Goal: Task Accomplishment & Management: Use online tool/utility

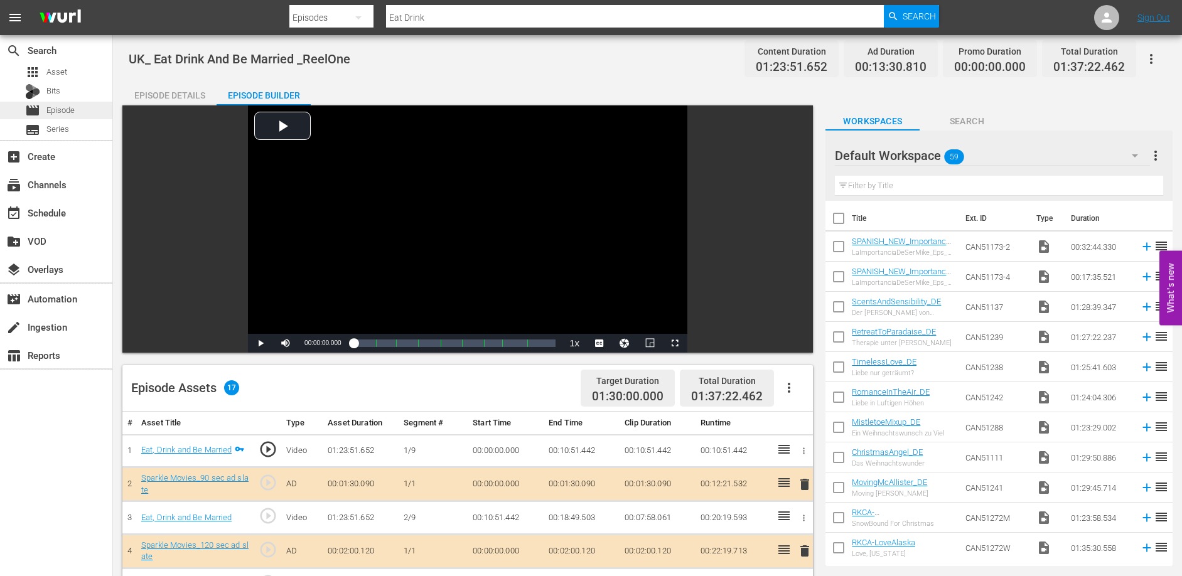
click at [65, 108] on span "Episode" at bounding box center [60, 110] width 28 height 13
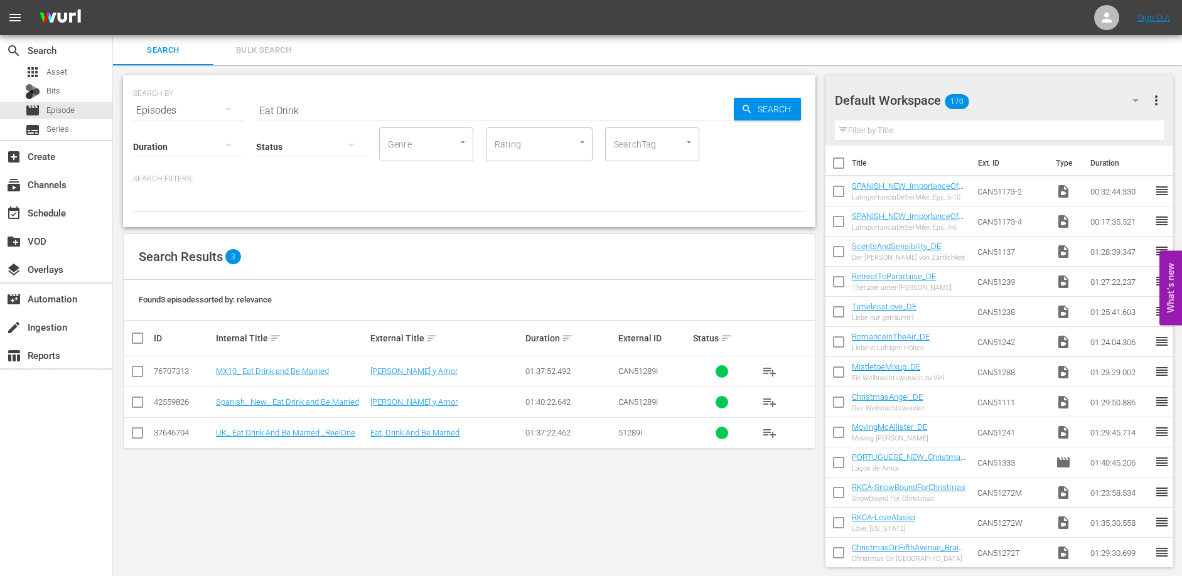
click at [576, 62] on div "Search Bulk Search" at bounding box center [647, 50] width 1069 height 30
click at [318, 104] on input "Eat Drink" at bounding box center [495, 110] width 478 height 30
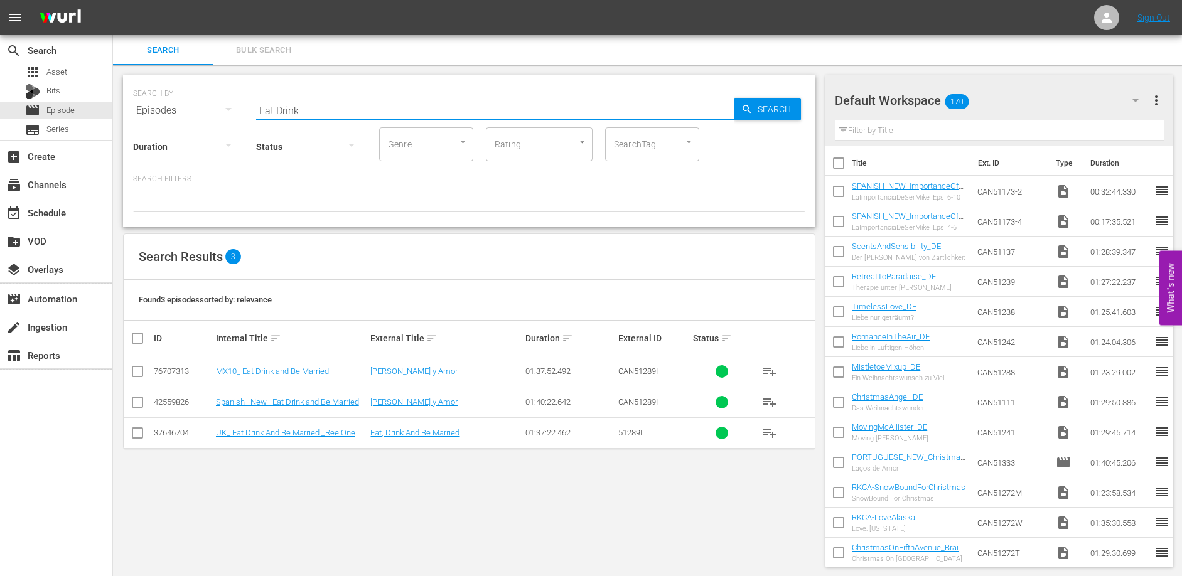
click at [318, 104] on input "Eat Drink" at bounding box center [495, 110] width 478 height 30
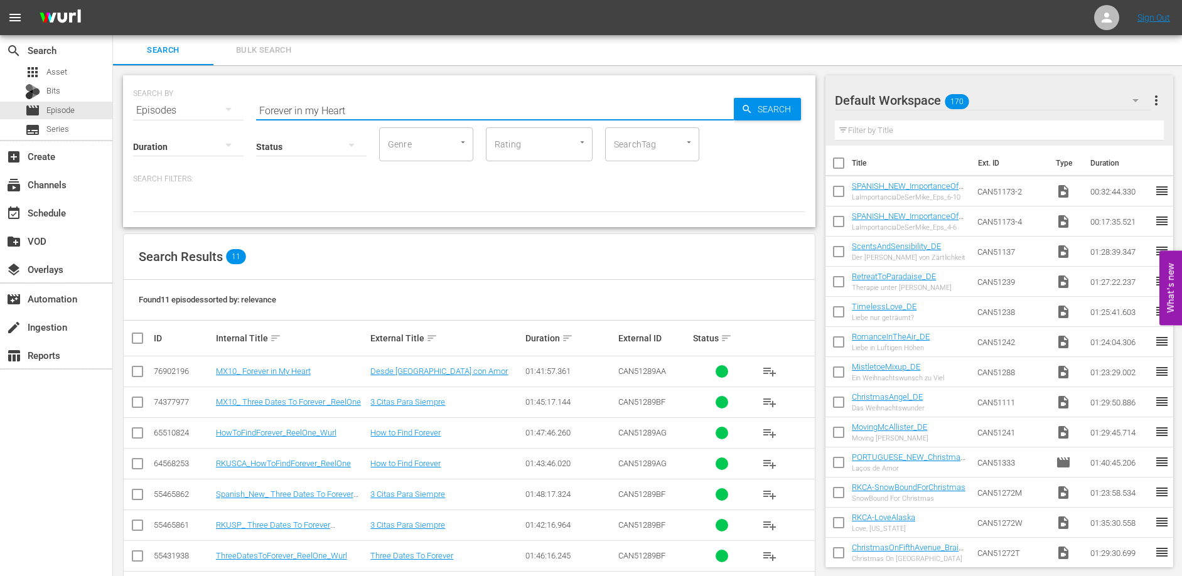
type input "Forever in my Heart"
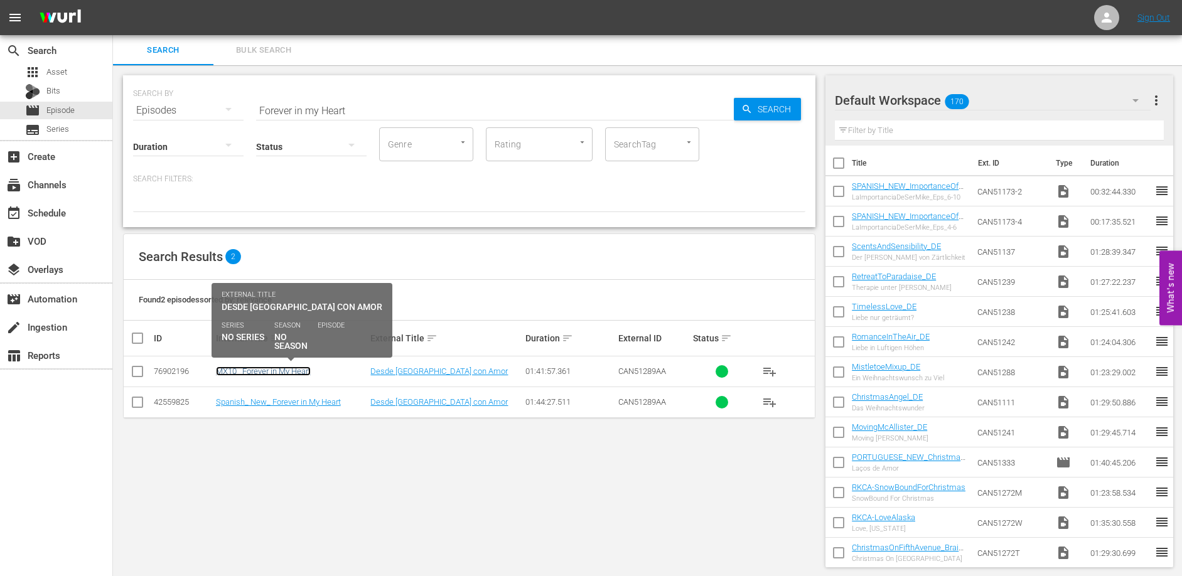
click at [270, 371] on link "MX10_ Forever in My Heart" at bounding box center [263, 371] width 95 height 9
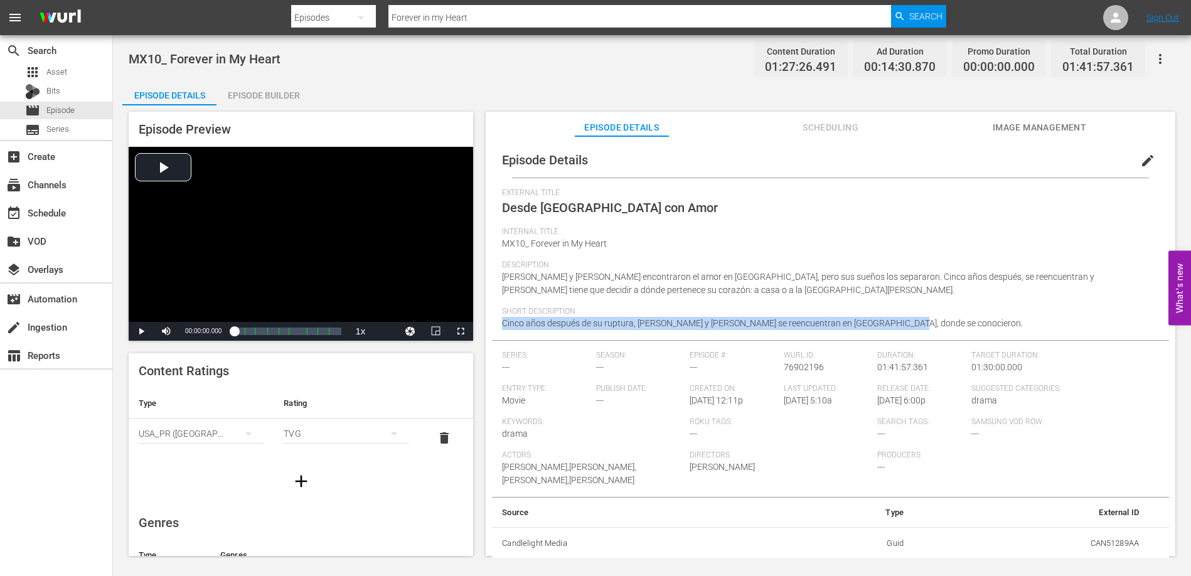
drag, startPoint x: 892, startPoint y: 325, endPoint x: 493, endPoint y: 325, distance: 398.6
click at [493, 325] on div "Episode Details edit External Title Desde Irlanda con Amor Internal Title MX10_…" at bounding box center [830, 351] width 677 height 417
copy span "Cinco años después de su ruptura, [PERSON_NAME] y [PERSON_NAME] se reencuentran…"
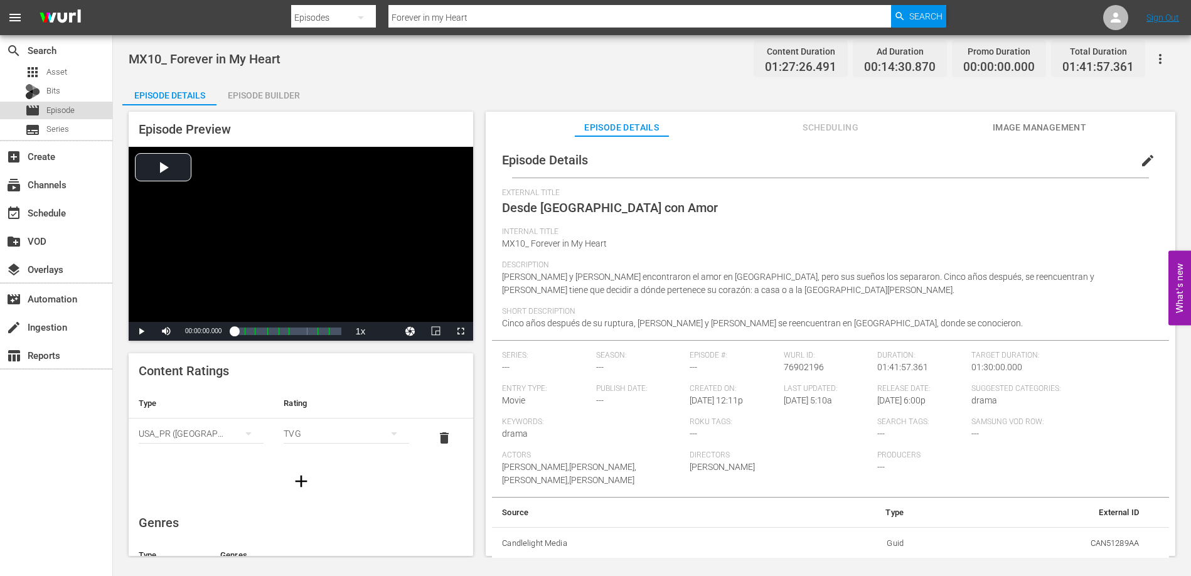
click at [63, 110] on span "Episode" at bounding box center [60, 110] width 28 height 13
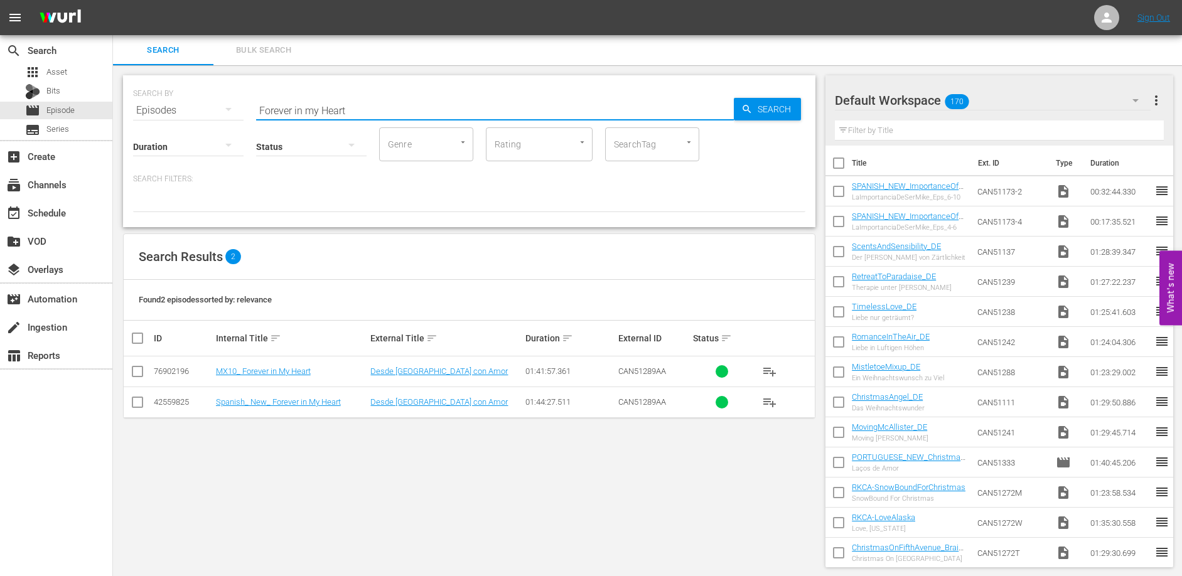
click at [377, 105] on input "Forever in my Heart" at bounding box center [495, 110] width 478 height 30
type input "Hint of Love"
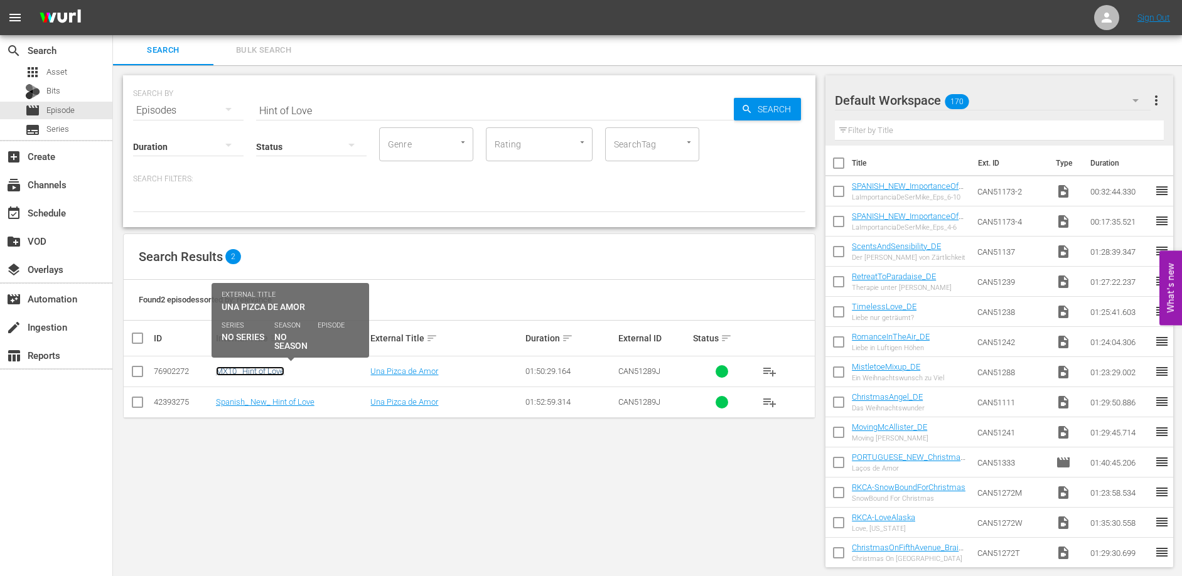
click at [249, 370] on link "MX10_ Hint of Love" at bounding box center [250, 371] width 68 height 9
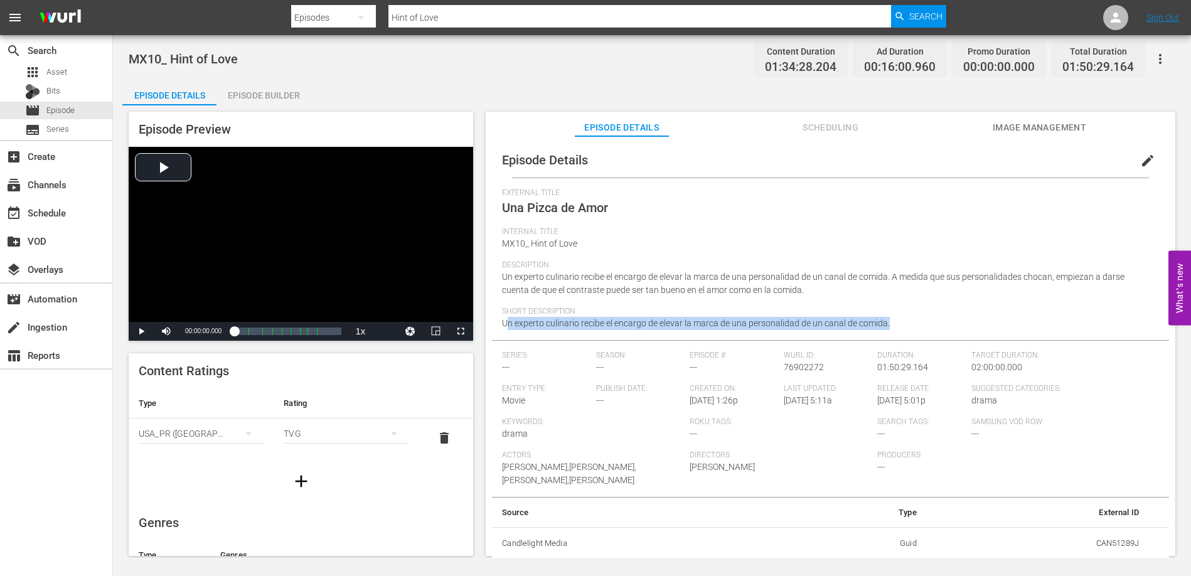
drag, startPoint x: 892, startPoint y: 323, endPoint x: 506, endPoint y: 322, distance: 386.1
click at [506, 322] on div "Short Description Un experto culinario recibe el encargo de elevar la marca de …" at bounding box center [830, 323] width 657 height 33
click at [588, 330] on div "Short Description Un experto culinario recibe el encargo de elevar la marca de …" at bounding box center [830, 323] width 657 height 33
drag, startPoint x: 895, startPoint y: 321, endPoint x: 503, endPoint y: 326, distance: 391.8
click at [503, 326] on div "Short Description Un experto culinario recibe el encargo de elevar la marca de …" at bounding box center [830, 323] width 657 height 33
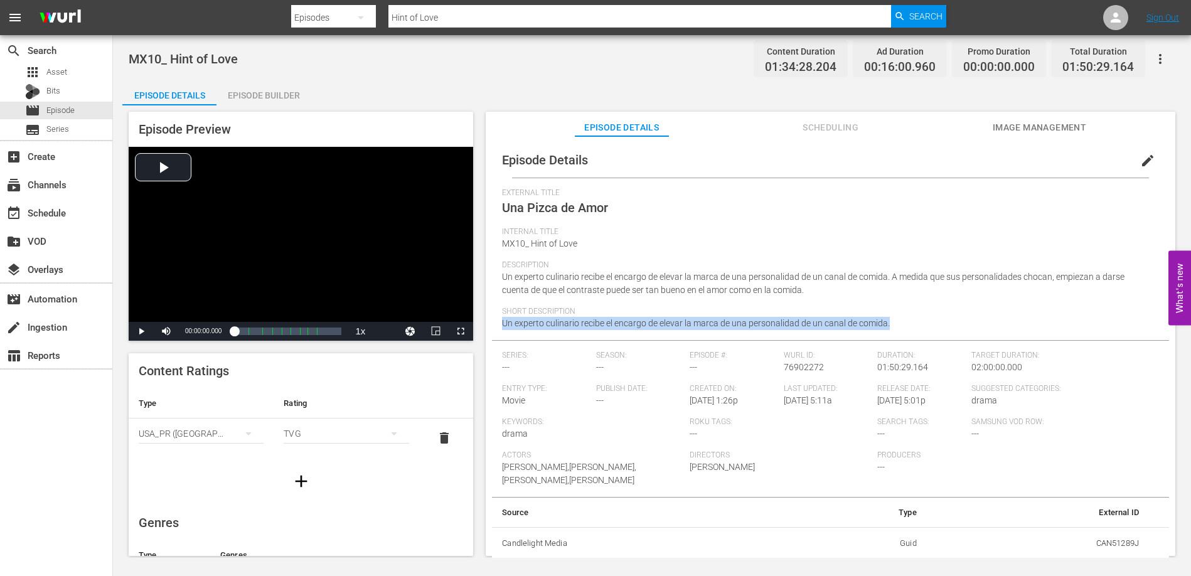
copy span "Un experto culinario recibe el encargo de elevar la marca de una personalidad d…"
click at [265, 93] on div "Episode Builder" at bounding box center [264, 95] width 94 height 30
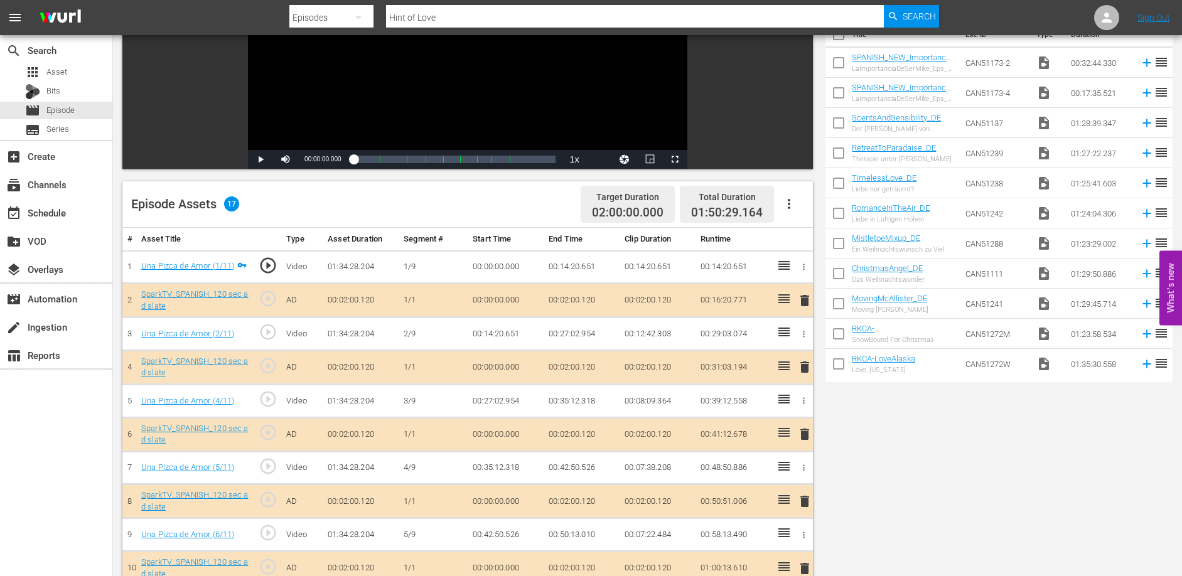
scroll to position [309, 0]
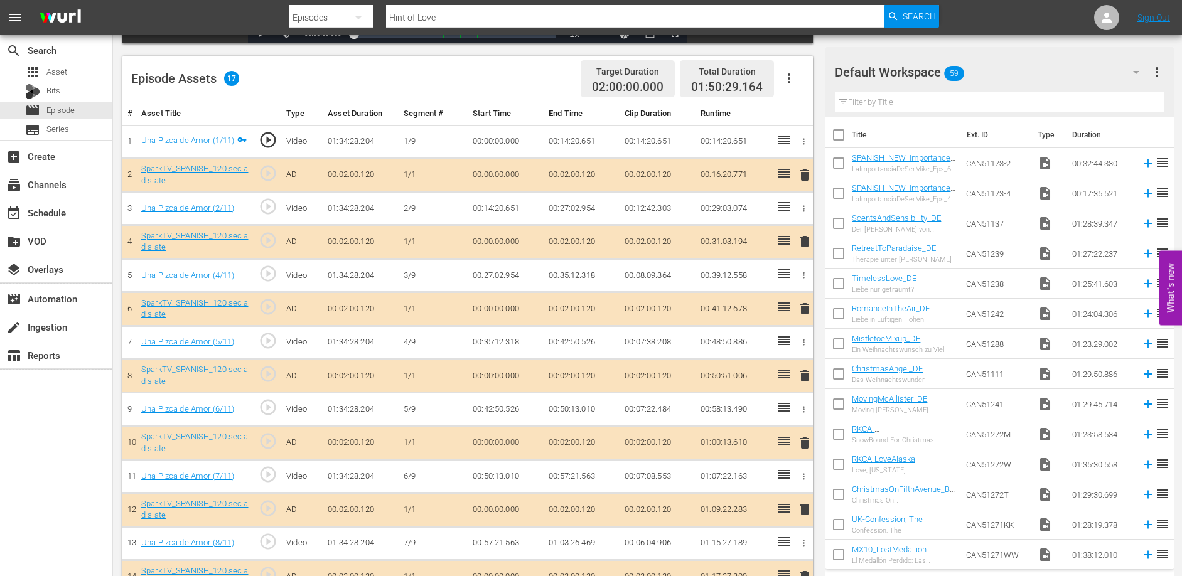
click at [556, 139] on td "00:14:20.651" at bounding box center [582, 141] width 76 height 33
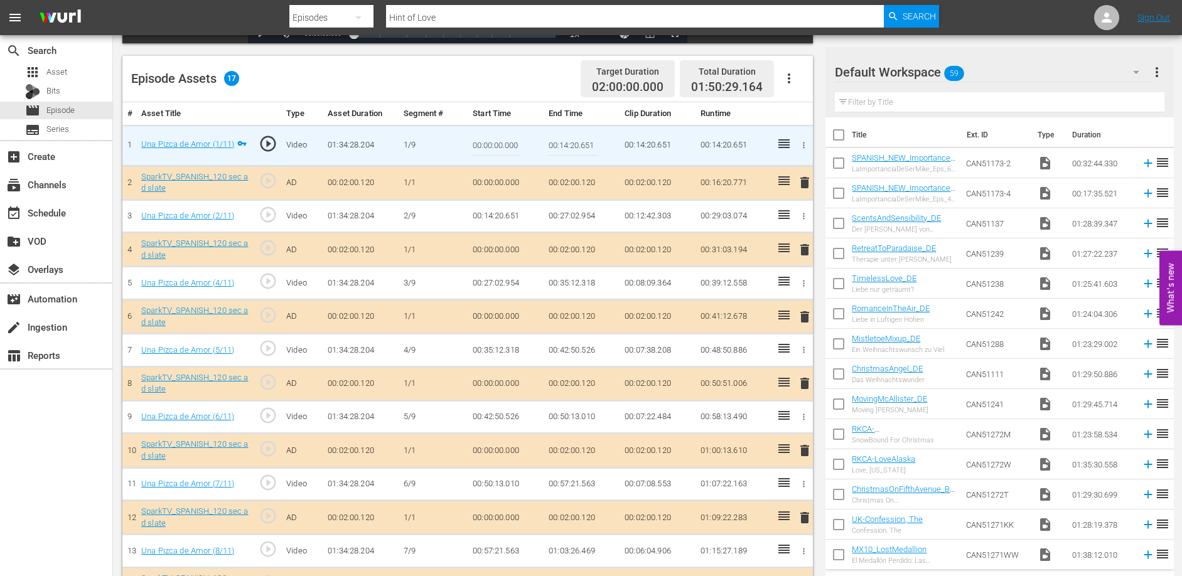
click at [556, 139] on input "00:14:20.651" at bounding box center [573, 146] width 48 height 30
drag, startPoint x: 548, startPoint y: 212, endPoint x: 597, endPoint y: 212, distance: 49.0
click at [597, 212] on td "00:27:02.954" at bounding box center [582, 216] width 76 height 33
copy td "00:27:02.954"
drag, startPoint x: 549, startPoint y: 281, endPoint x: 600, endPoint y: 280, distance: 51.5
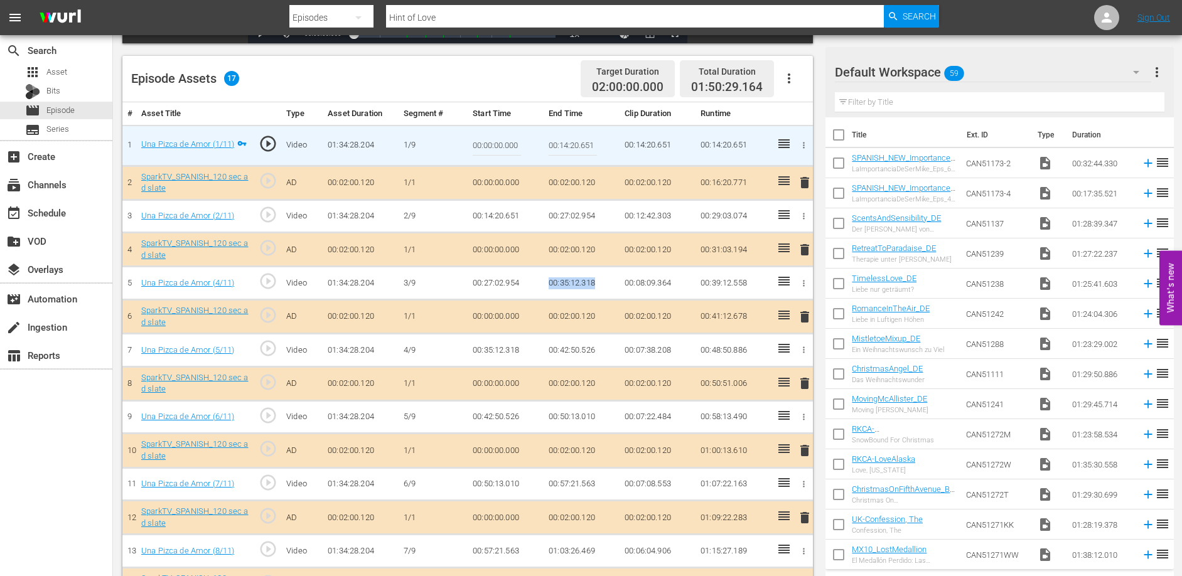
click at [597, 280] on td "00:35:12.318" at bounding box center [582, 283] width 76 height 33
copy td "00:35:12.318"
drag, startPoint x: 549, startPoint y: 348, endPoint x: 596, endPoint y: 348, distance: 47.7
click at [596, 348] on td "00:42:50.526" at bounding box center [582, 350] width 76 height 33
copy td "00:42:50.526"
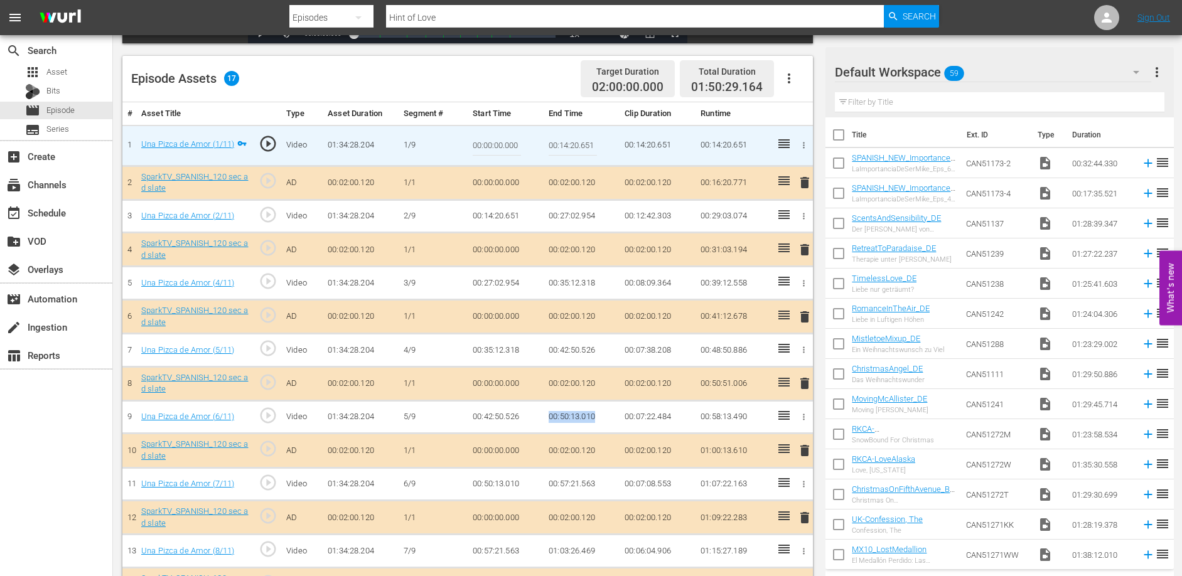
drag, startPoint x: 547, startPoint y: 414, endPoint x: 595, endPoint y: 415, distance: 47.7
click at [595, 415] on td "00:50:13.010" at bounding box center [582, 417] width 76 height 33
copy td "00:50:13.010"
drag, startPoint x: 550, startPoint y: 481, endPoint x: 596, endPoint y: 483, distance: 45.8
click at [596, 483] on td "00:57:21.563" at bounding box center [582, 484] width 76 height 33
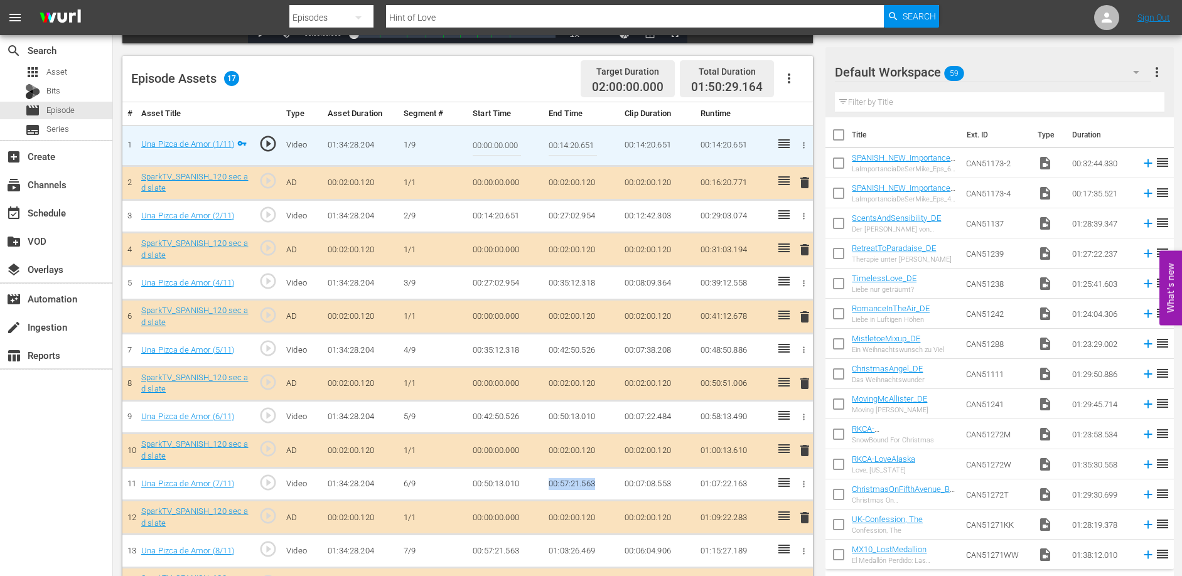
copy td "00:57:21.563"
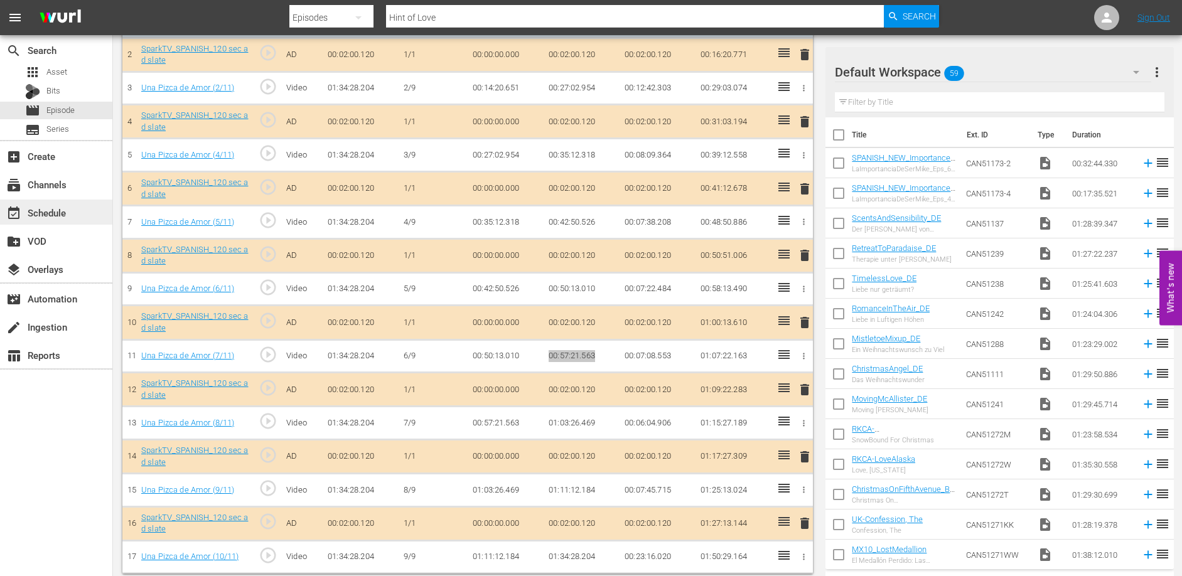
scroll to position [444, 0]
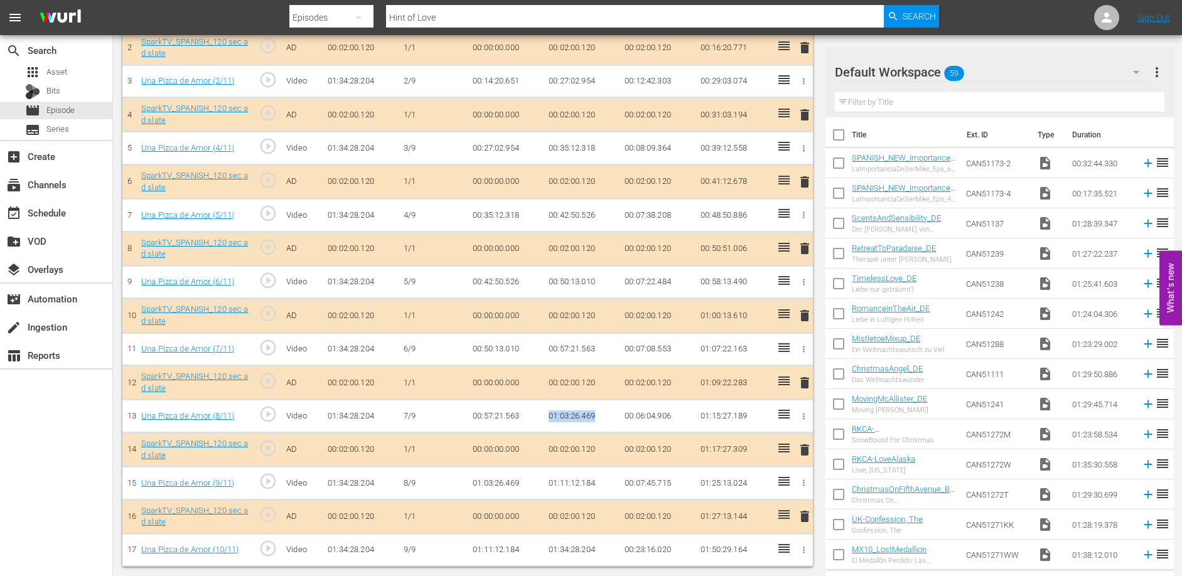
drag, startPoint x: 549, startPoint y: 413, endPoint x: 601, endPoint y: 416, distance: 52.2
click at [601, 416] on td "01:03:26.469" at bounding box center [582, 416] width 76 height 33
copy td "01:03:26.469"
drag, startPoint x: 547, startPoint y: 481, endPoint x: 608, endPoint y: 481, distance: 60.3
click at [598, 483] on td "01:11:12.184" at bounding box center [582, 483] width 76 height 33
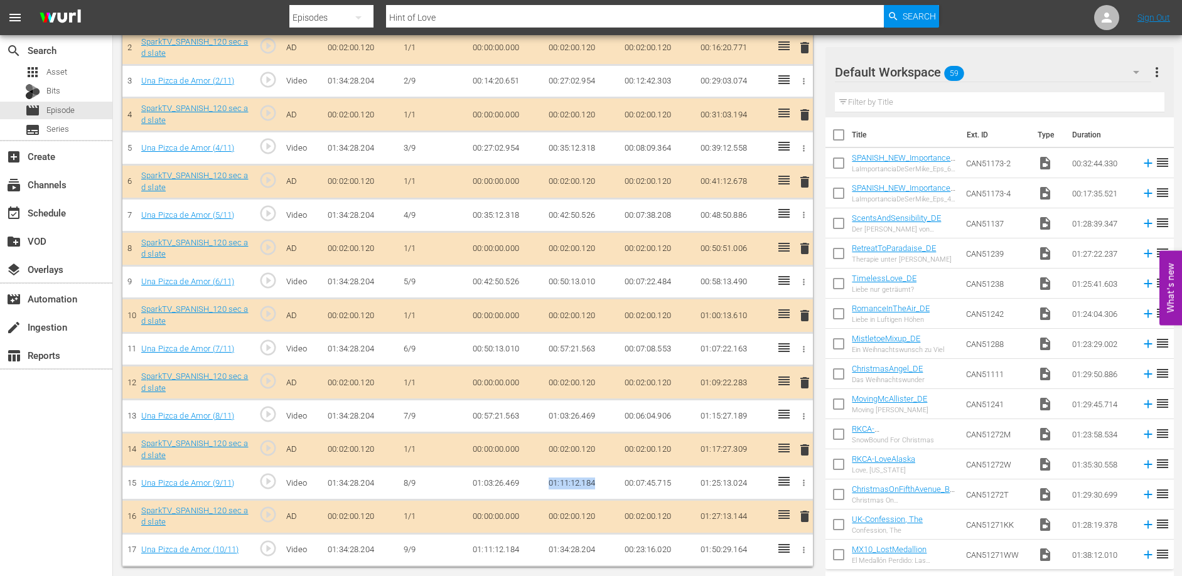
copy td "01:11:12.184"
click at [63, 107] on span "Episode" at bounding box center [60, 110] width 28 height 13
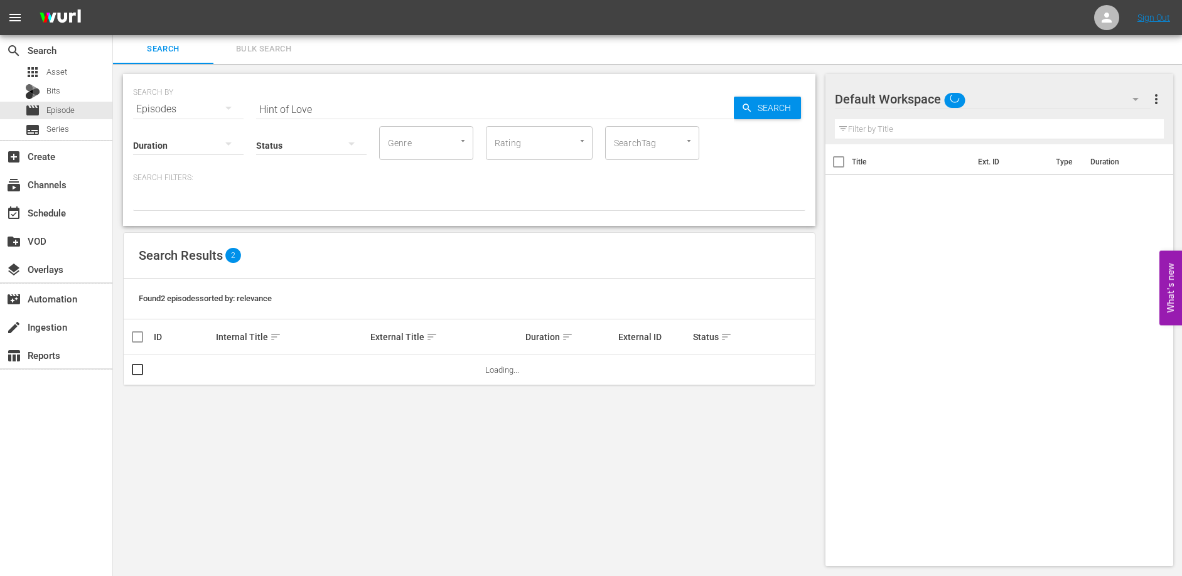
scroll to position [1, 0]
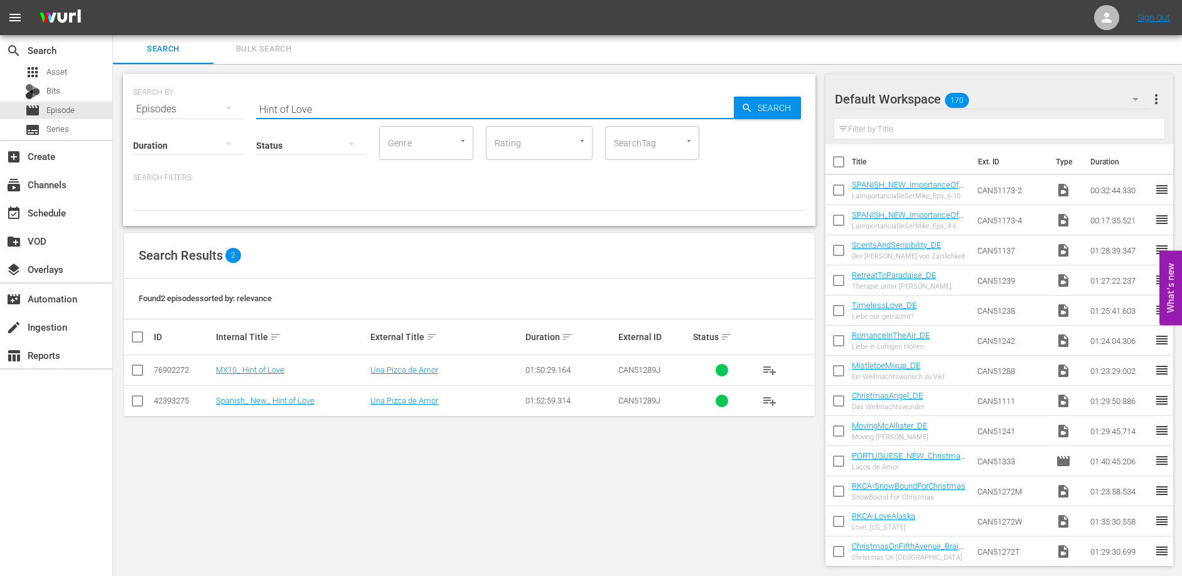
click at [306, 112] on input "Hint of Love" at bounding box center [495, 109] width 478 height 30
click at [306, 110] on input "Hint of Love" at bounding box center [495, 109] width 478 height 30
click at [304, 110] on input "Hint of Love" at bounding box center [495, 109] width 478 height 30
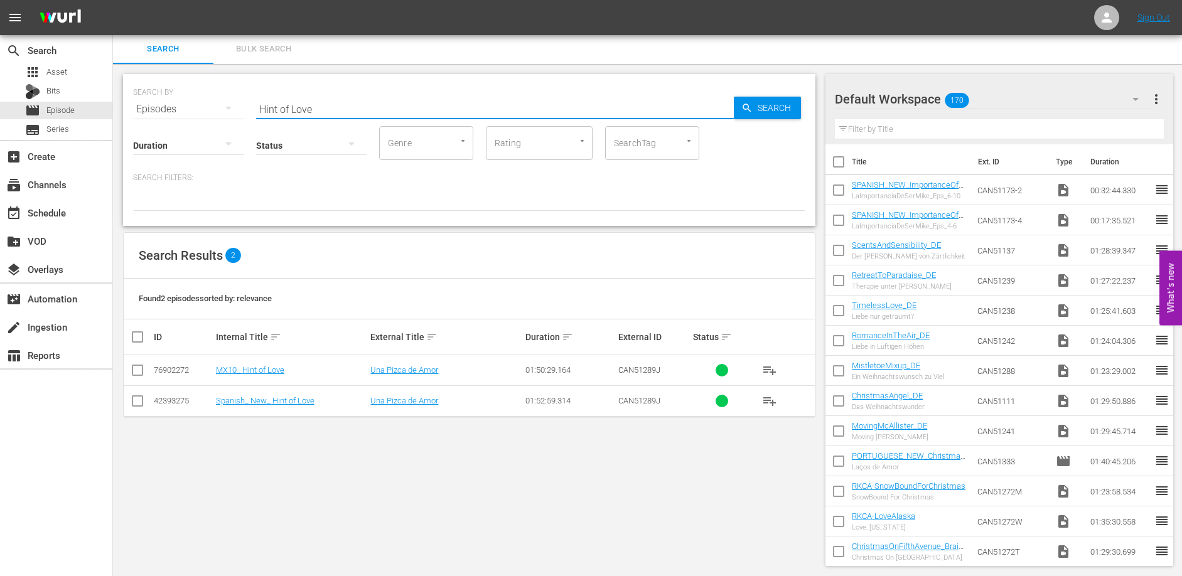
click at [303, 110] on input "Hint of Love" at bounding box center [495, 109] width 478 height 30
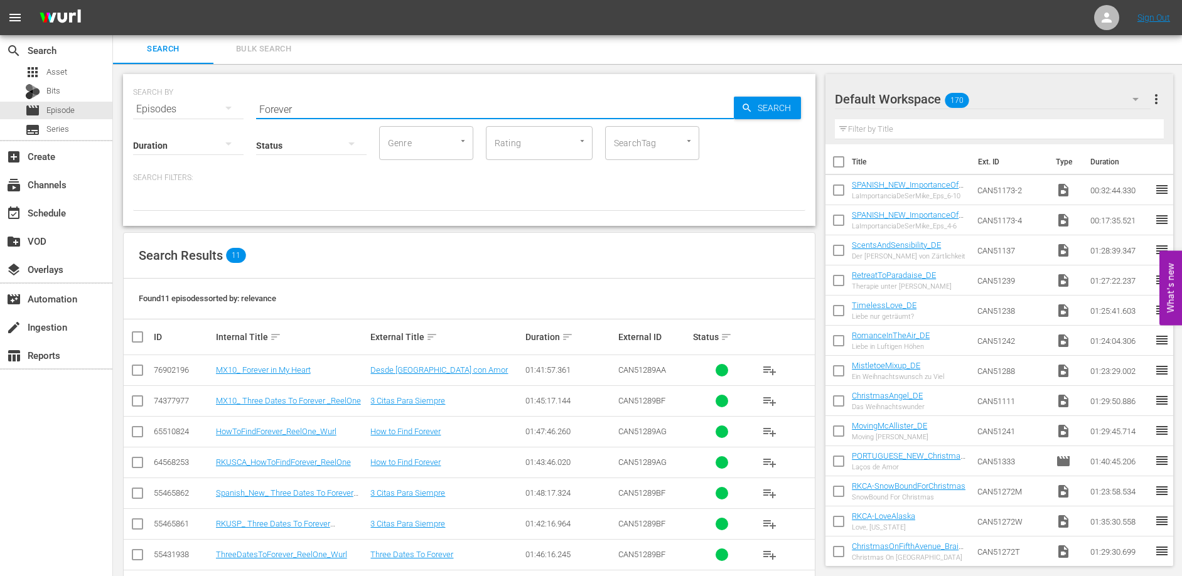
type input "Forever in my Heart"
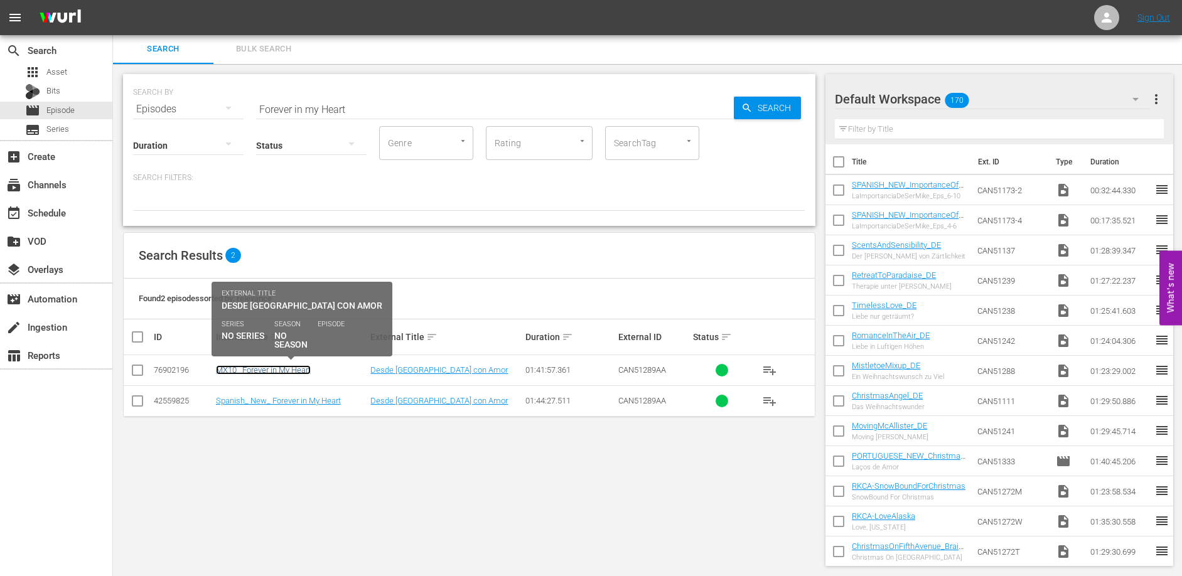
click at [281, 374] on link "MX10_ Forever in My Heart" at bounding box center [263, 369] width 95 height 9
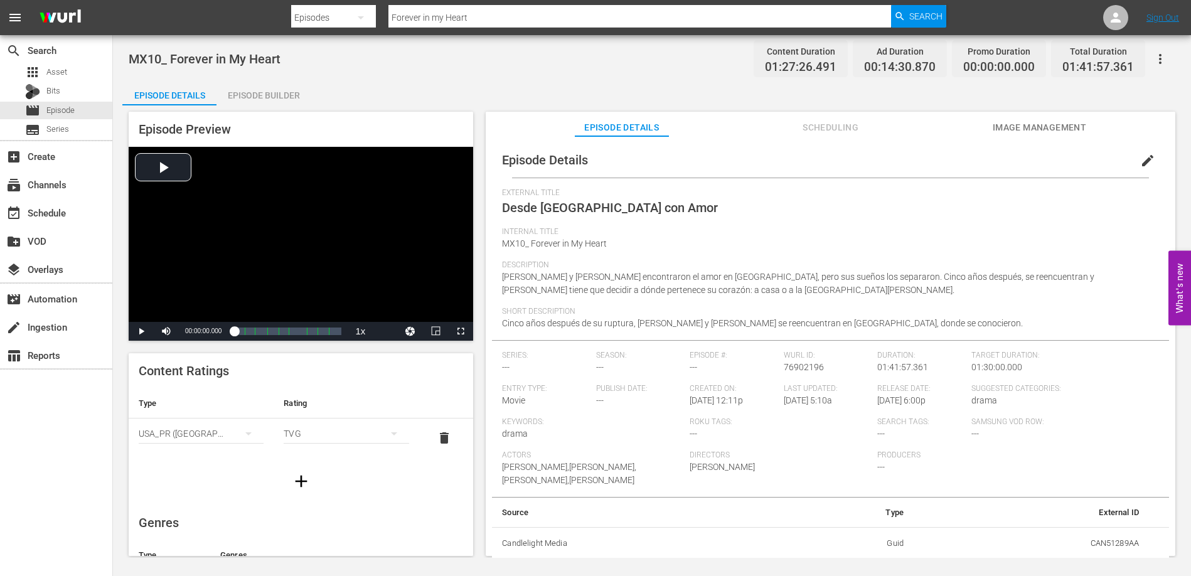
click at [257, 103] on div "Episode Builder" at bounding box center [264, 95] width 94 height 30
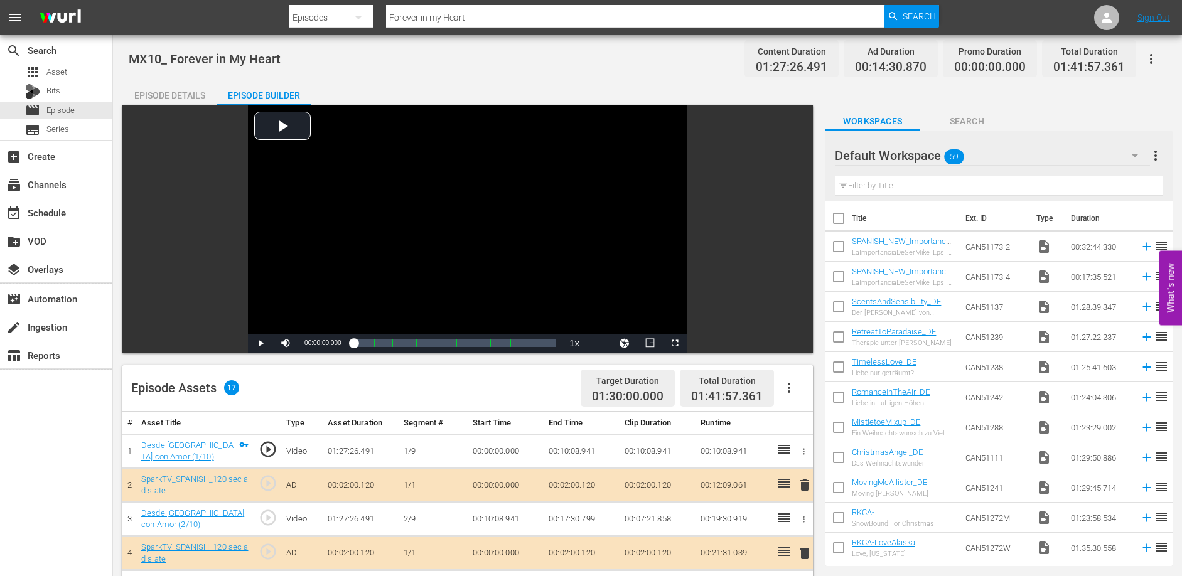
click at [566, 448] on td "00:10:08.941" at bounding box center [582, 451] width 76 height 34
click at [566, 449] on td "00:10:08.941" at bounding box center [582, 451] width 76 height 34
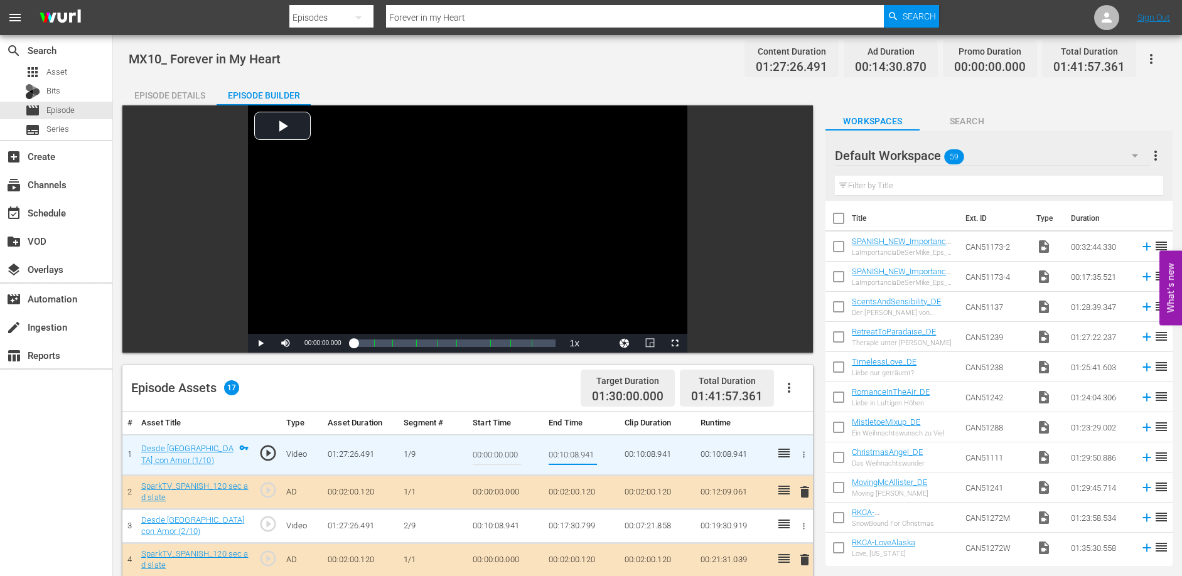
click at [566, 449] on input "00:10:08.941" at bounding box center [573, 455] width 48 height 30
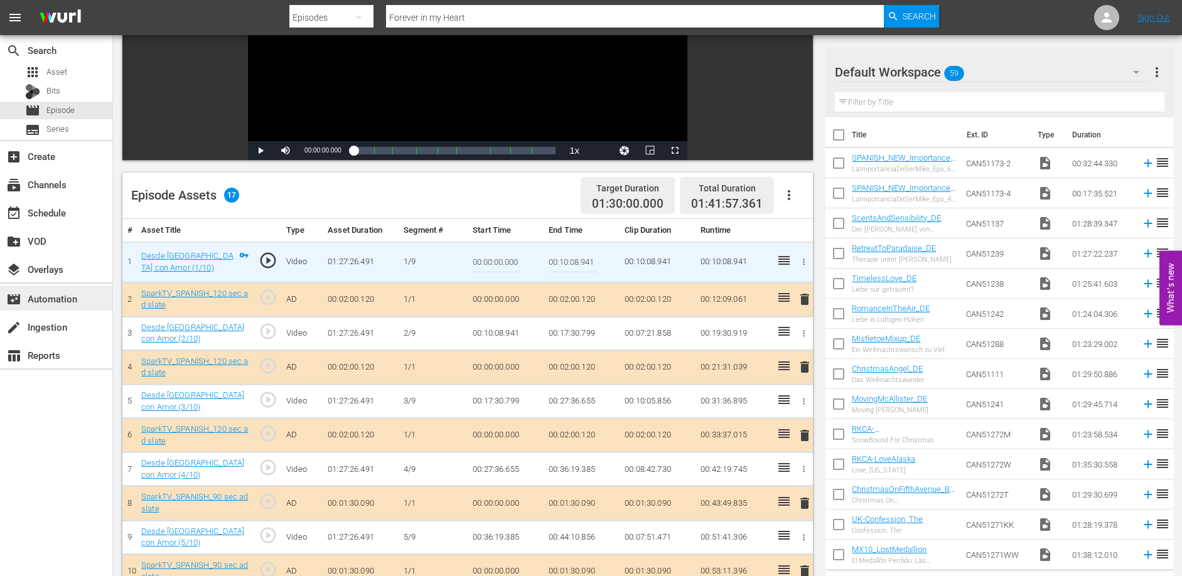
scroll to position [194, 0]
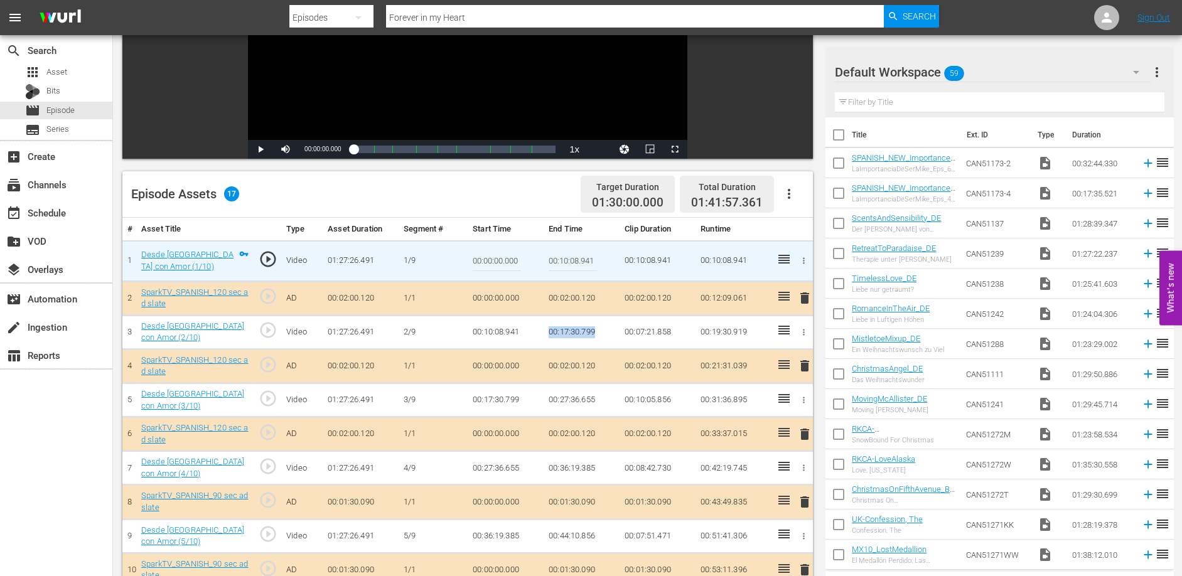
drag, startPoint x: 549, startPoint y: 330, endPoint x: 597, endPoint y: 328, distance: 47.7
click at [597, 328] on td "00:17:30.799" at bounding box center [582, 332] width 76 height 34
copy td "00:17:30.799"
drag, startPoint x: 551, startPoint y: 399, endPoint x: 596, endPoint y: 401, distance: 45.2
click at [596, 401] on td "00:27:36.655" at bounding box center [582, 401] width 76 height 34
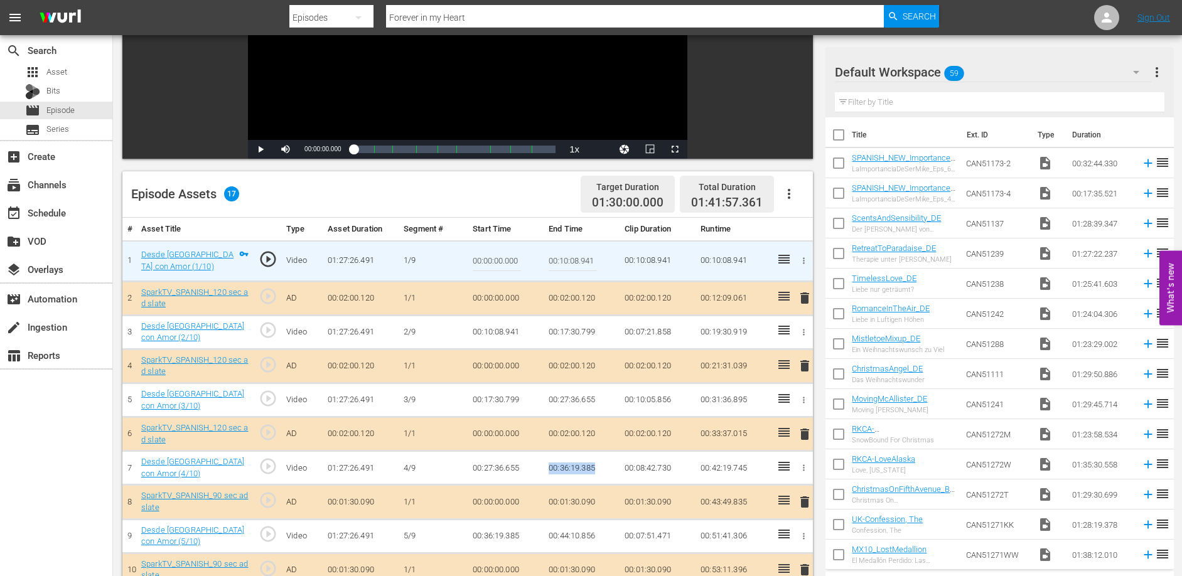
drag, startPoint x: 547, startPoint y: 466, endPoint x: 595, endPoint y: 466, distance: 48.3
click at [594, 466] on td "00:36:19.385" at bounding box center [582, 468] width 76 height 34
drag, startPoint x: 549, startPoint y: 536, endPoint x: 595, endPoint y: 539, distance: 46.5
click at [595, 539] on td "00:44:10.856" at bounding box center [582, 536] width 76 height 34
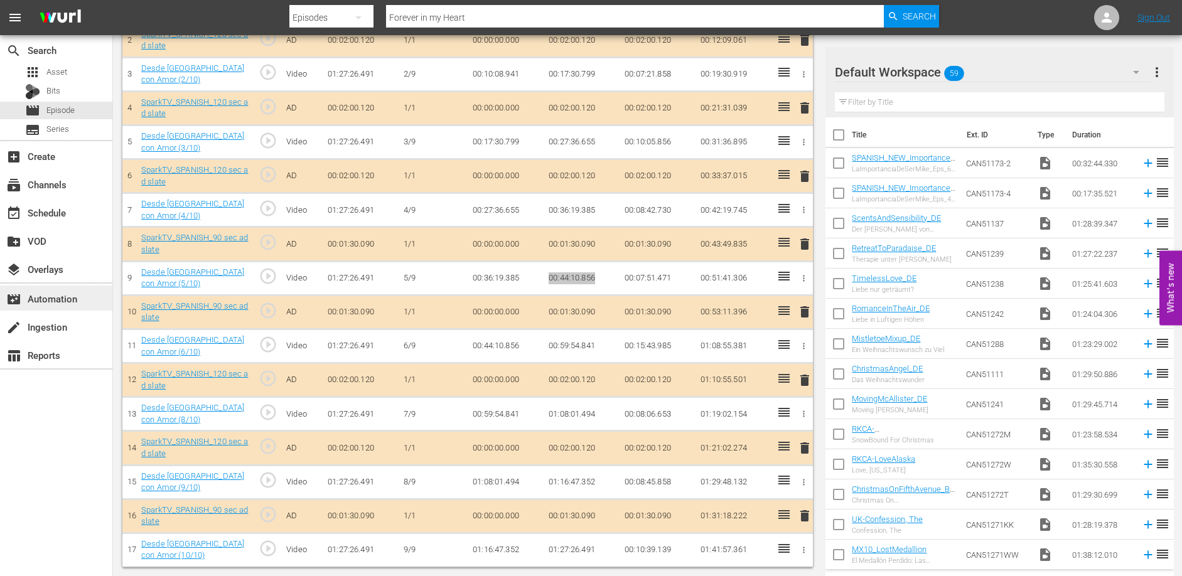
scroll to position [453, 0]
drag, startPoint x: 546, startPoint y: 345, endPoint x: 595, endPoint y: 348, distance: 49.0
click at [595, 348] on td "00:59:54.841" at bounding box center [582, 345] width 76 height 34
drag, startPoint x: 547, startPoint y: 413, endPoint x: 599, endPoint y: 416, distance: 52.2
click at [599, 416] on td "01:08:01.494" at bounding box center [582, 414] width 76 height 34
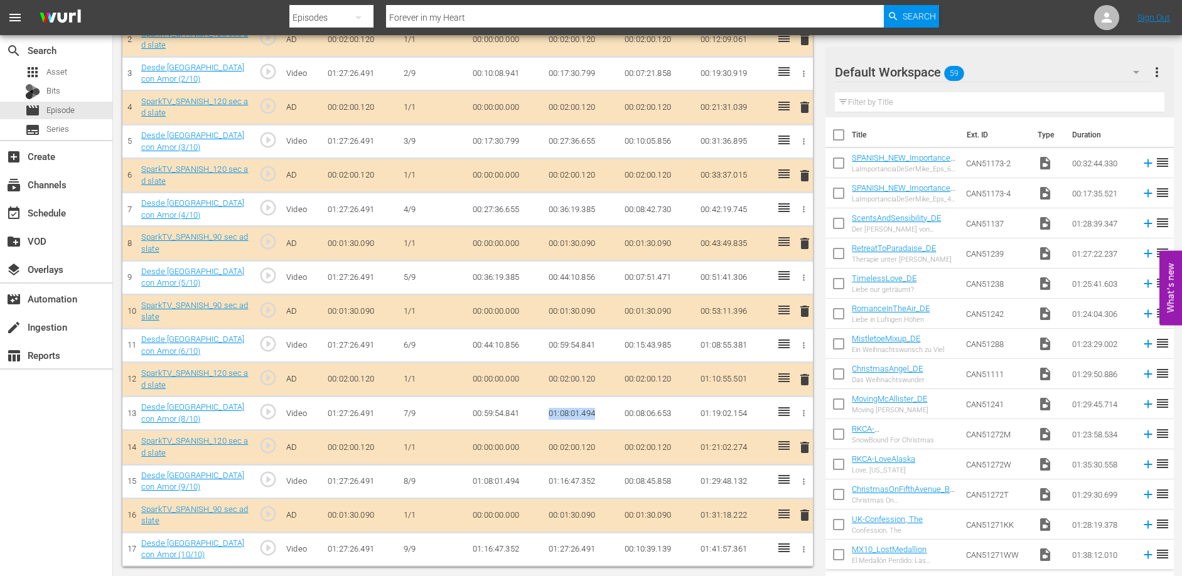
click at [577, 484] on td "01:16:47.352" at bounding box center [582, 482] width 76 height 34
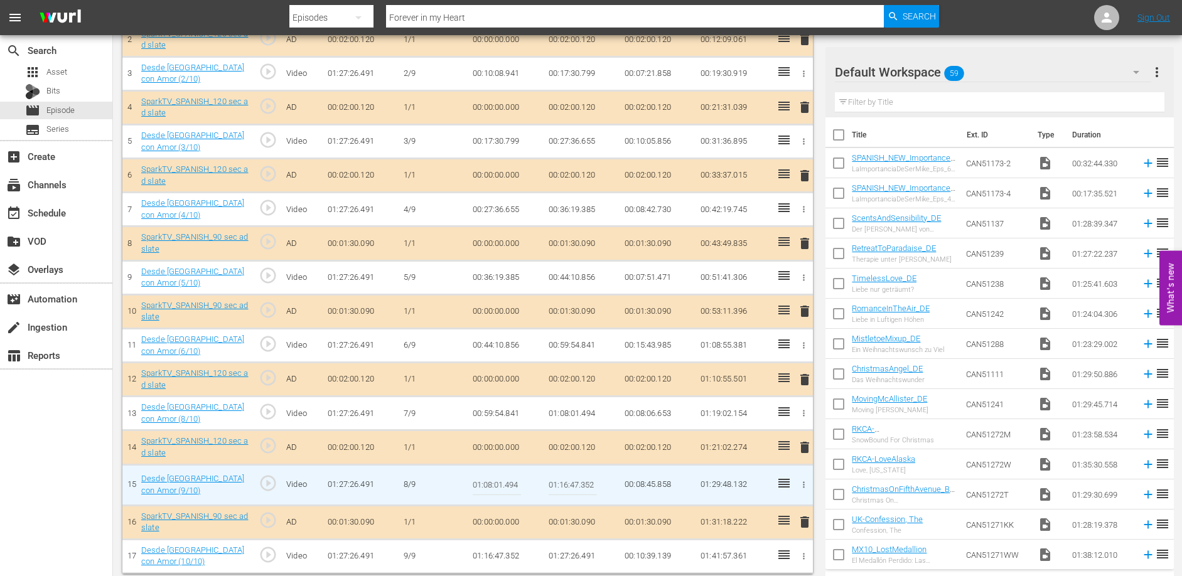
click at [577, 484] on input "01:16:47.352" at bounding box center [573, 485] width 48 height 30
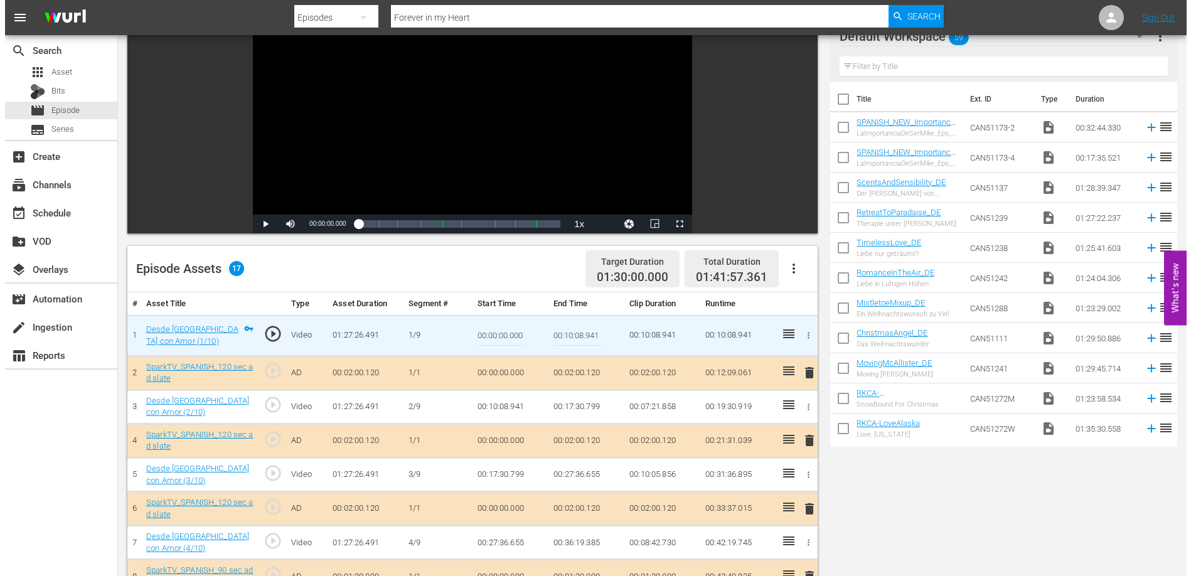
scroll to position [0, 0]
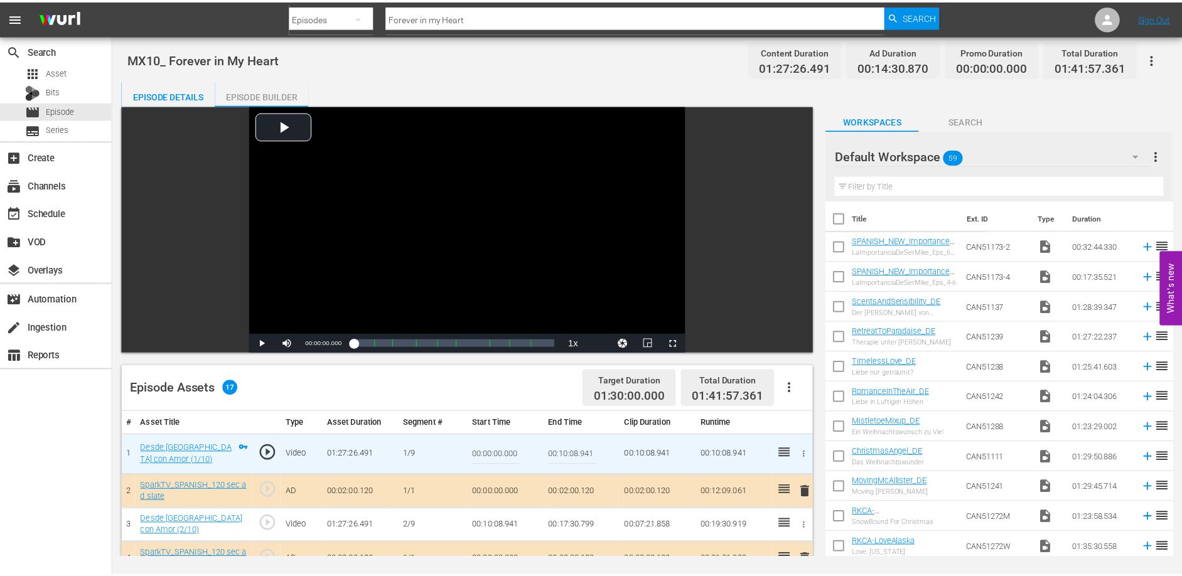
scroll to position [1, 0]
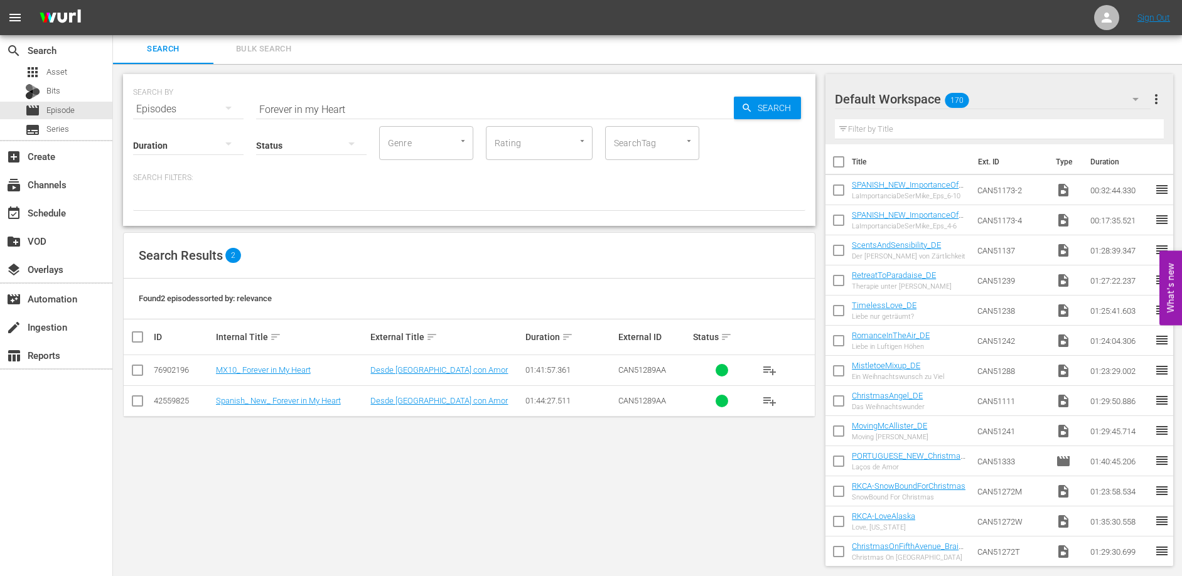
click at [347, 109] on input "Forever in my Heart" at bounding box center [495, 109] width 478 height 30
type input "Home For a Royal Heart"
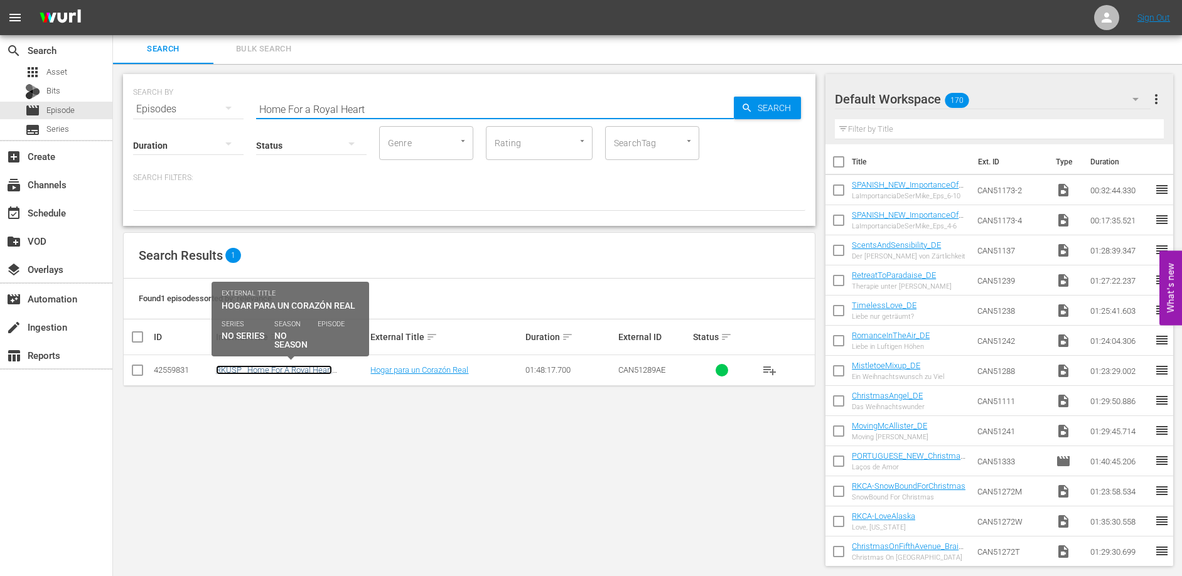
click at [278, 367] on link "RKUSP_ Home For A Royal Heart _Spanish-Reel One" at bounding box center [274, 374] width 116 height 19
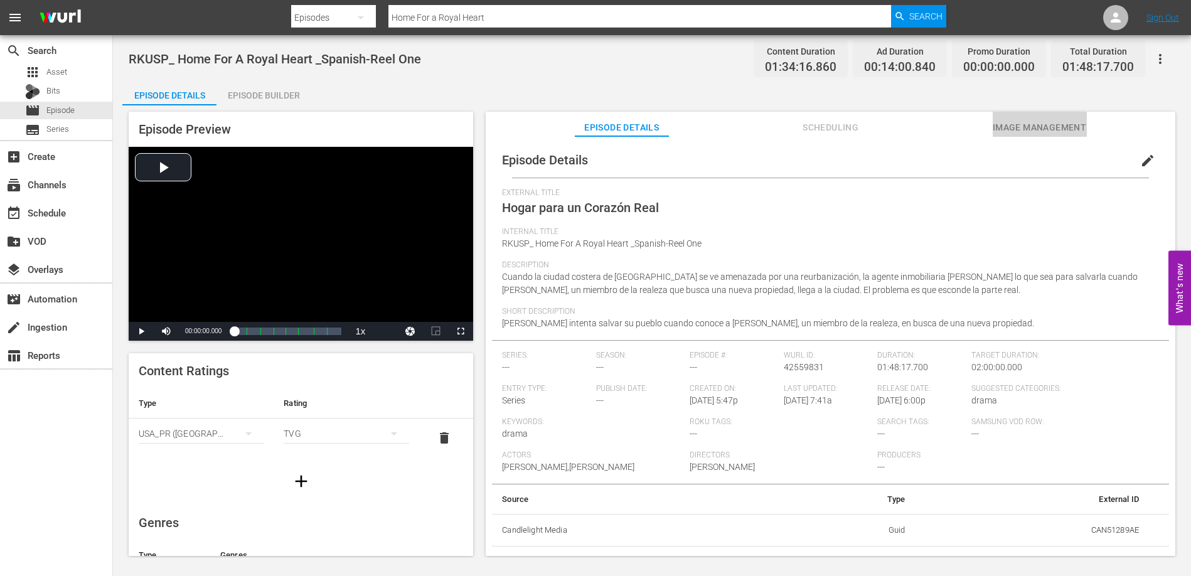
click at [1044, 127] on span "Image Management" at bounding box center [1040, 128] width 94 height 16
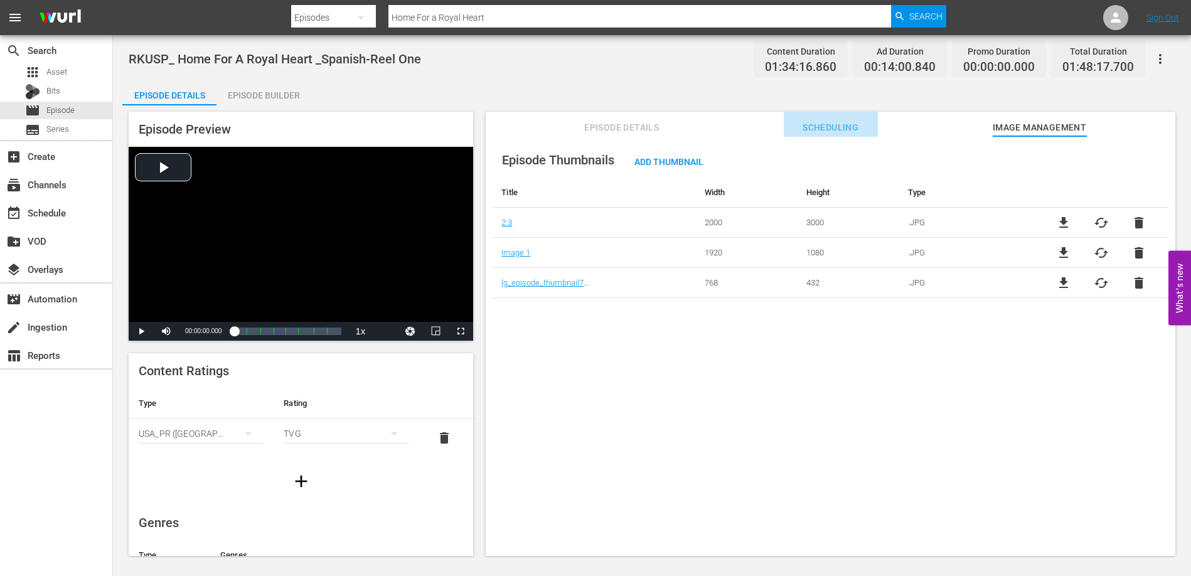
click at [843, 125] on span "Scheduling" at bounding box center [831, 128] width 94 height 16
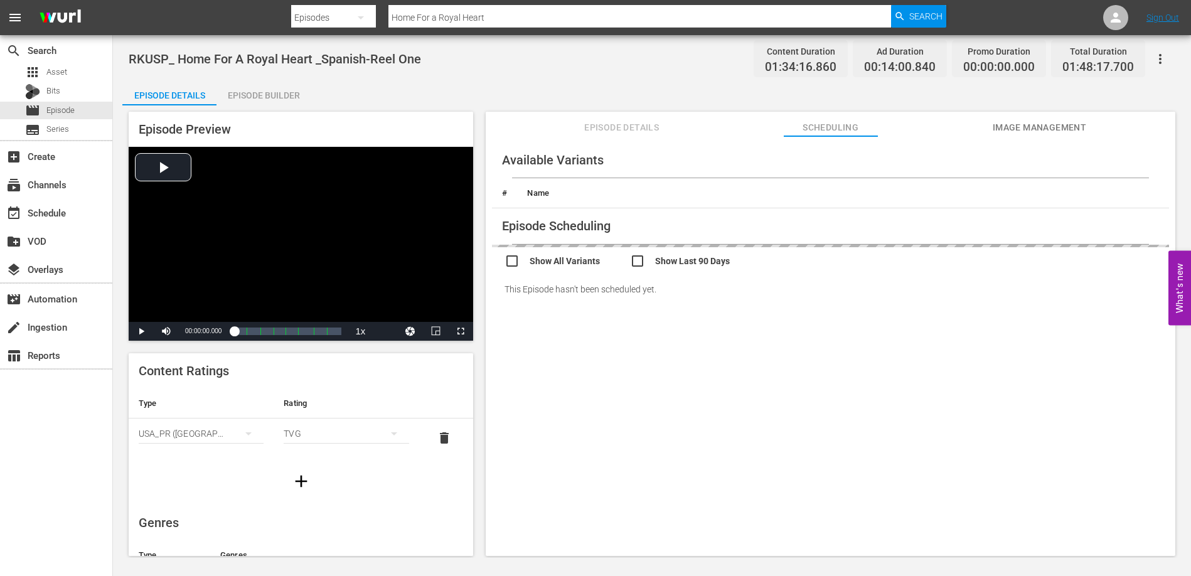
click at [623, 124] on span "Episode Details" at bounding box center [622, 128] width 94 height 16
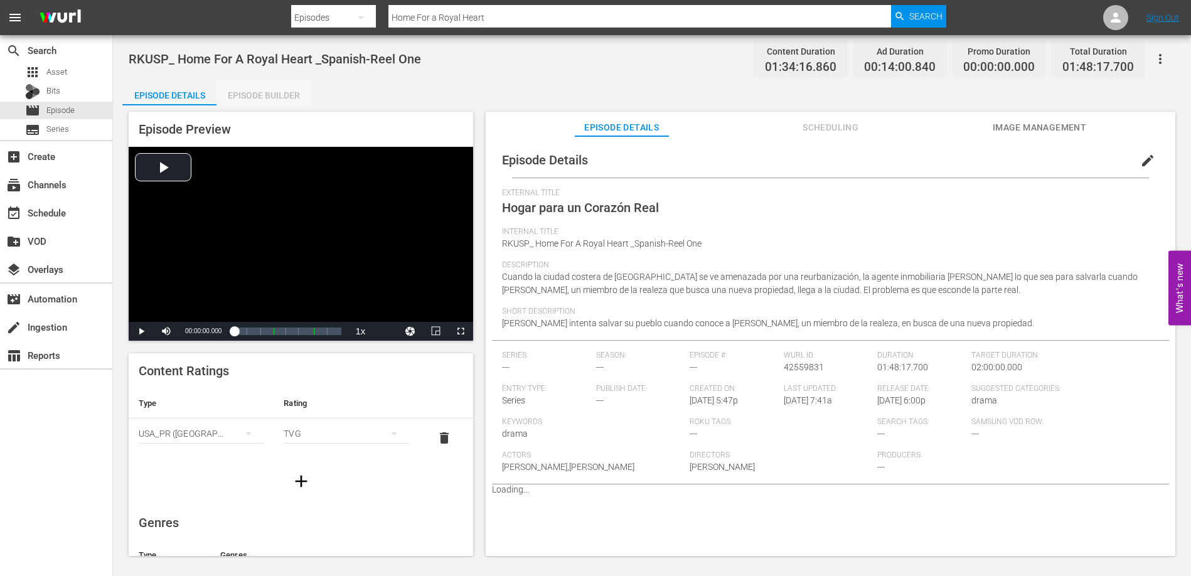
click at [261, 95] on div "Episode Builder" at bounding box center [264, 95] width 94 height 30
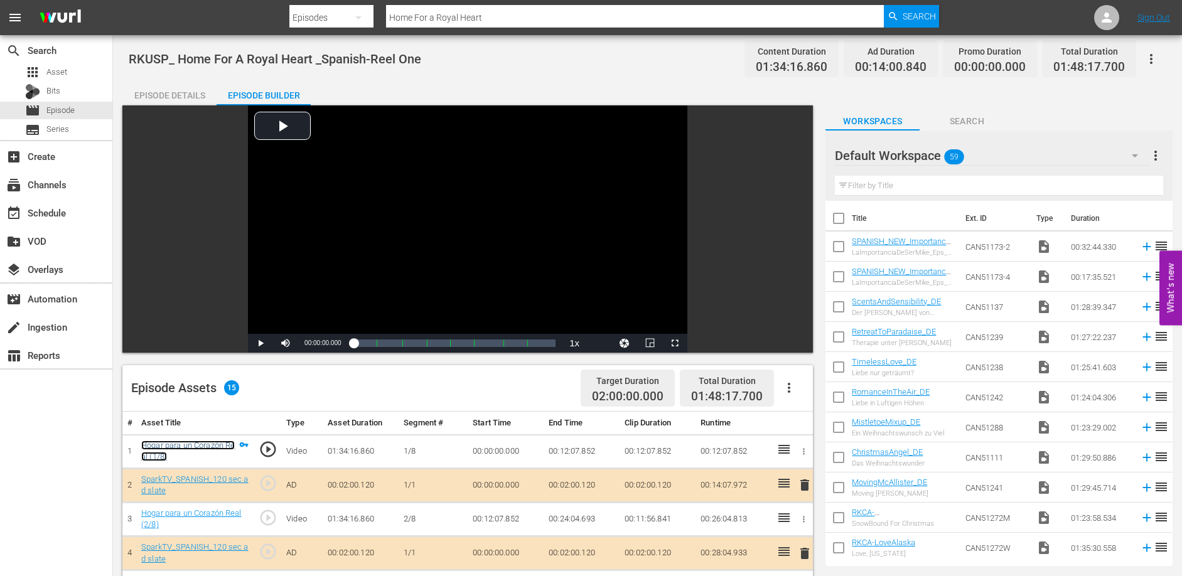
click at [194, 446] on link "Hogar para un Corazón Real (1/8)" at bounding box center [188, 451] width 94 height 21
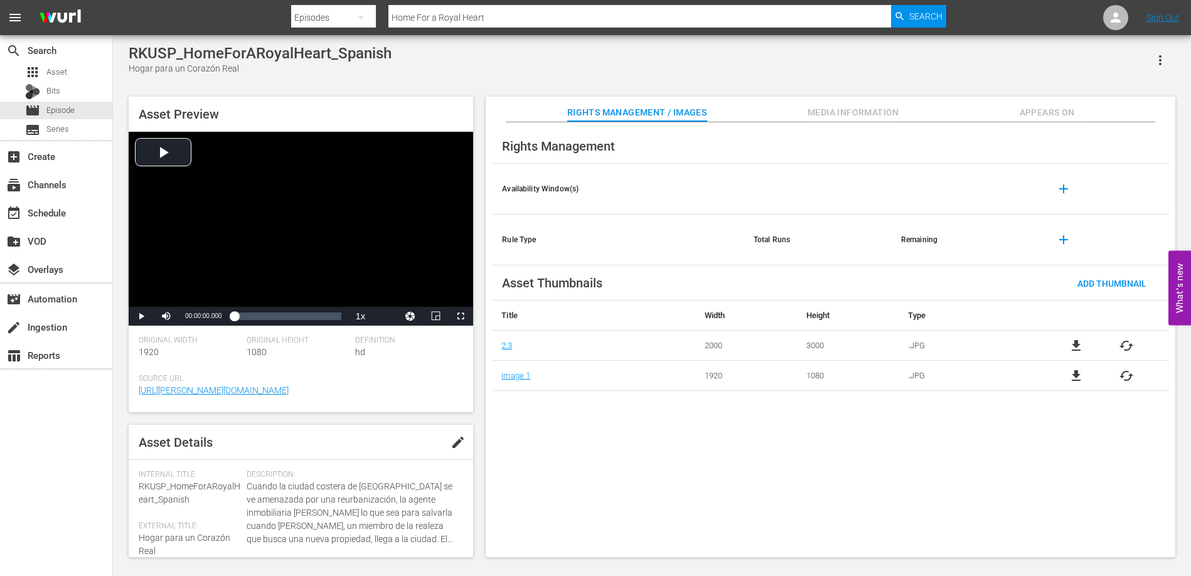
click at [1058, 111] on span "Appears On" at bounding box center [1048, 113] width 94 height 16
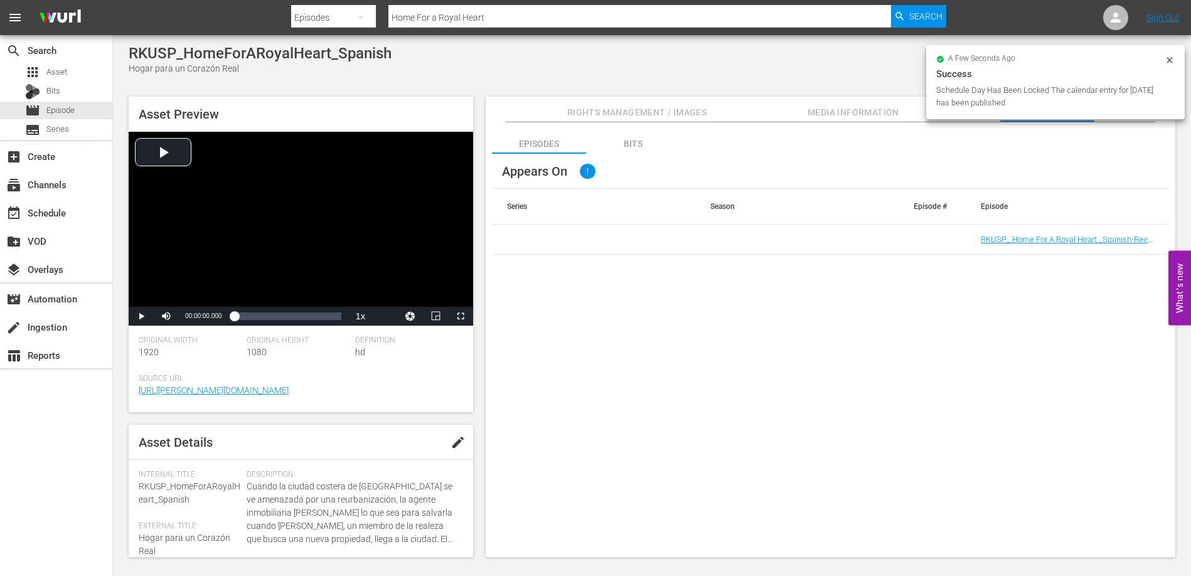
click at [613, 107] on span "Rights Management / Images" at bounding box center [636, 113] width 139 height 16
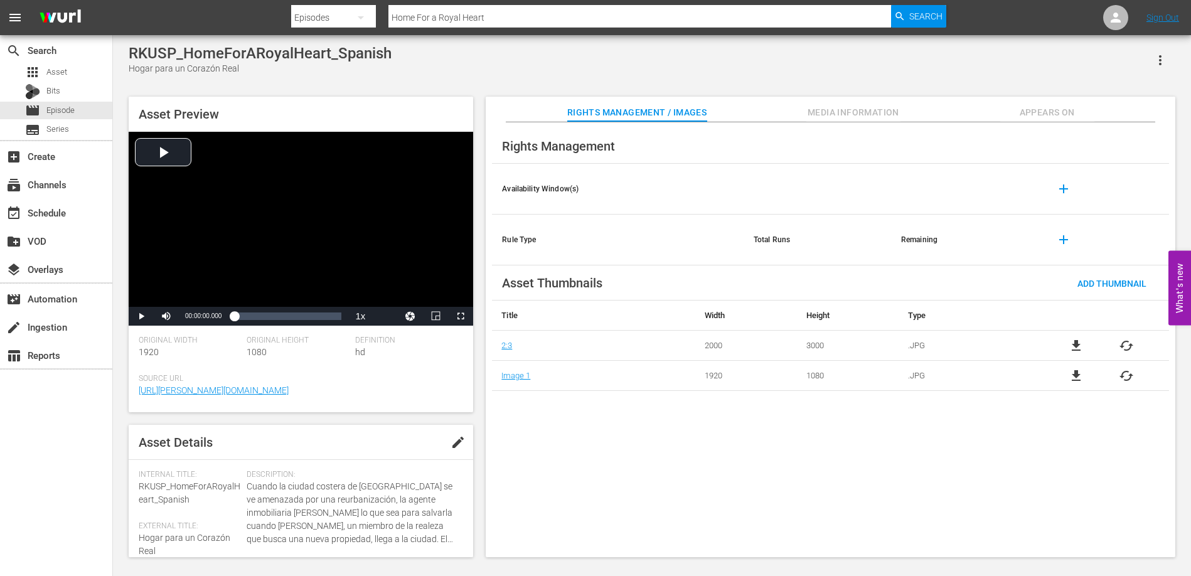
click at [1040, 113] on span "Appears On" at bounding box center [1048, 113] width 94 height 16
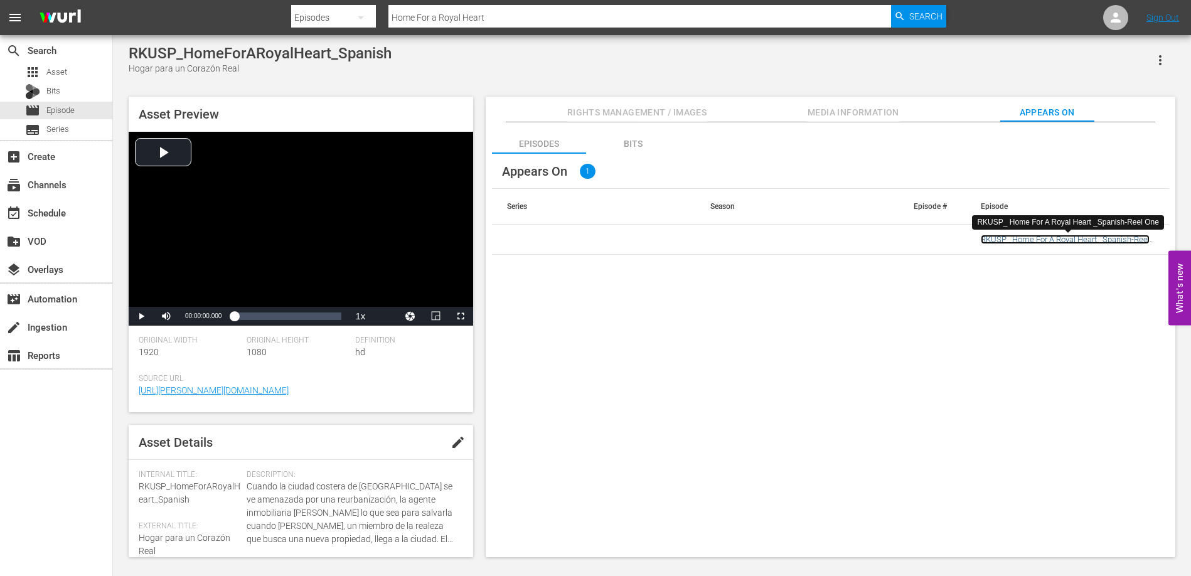
click at [1049, 239] on link "RKUSP_ Home For A Royal Heart _Spanish-Reel One" at bounding box center [1065, 244] width 169 height 19
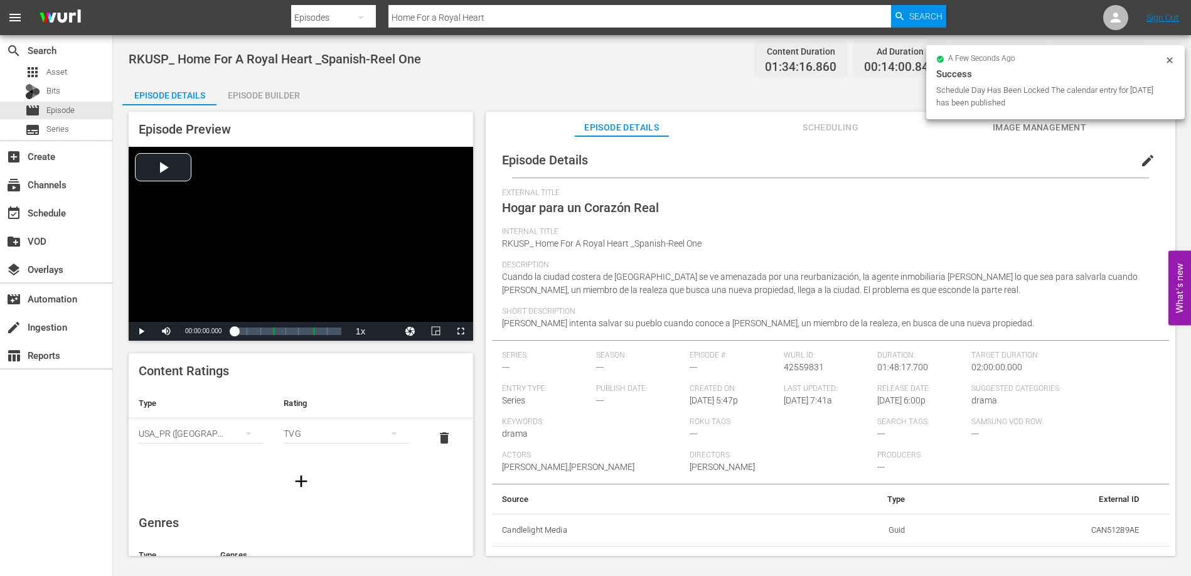
click at [910, 292] on div "Description Cuando la ciudad costera de [GEOGRAPHIC_DATA] se ve amenazada por u…" at bounding box center [830, 284] width 657 height 46
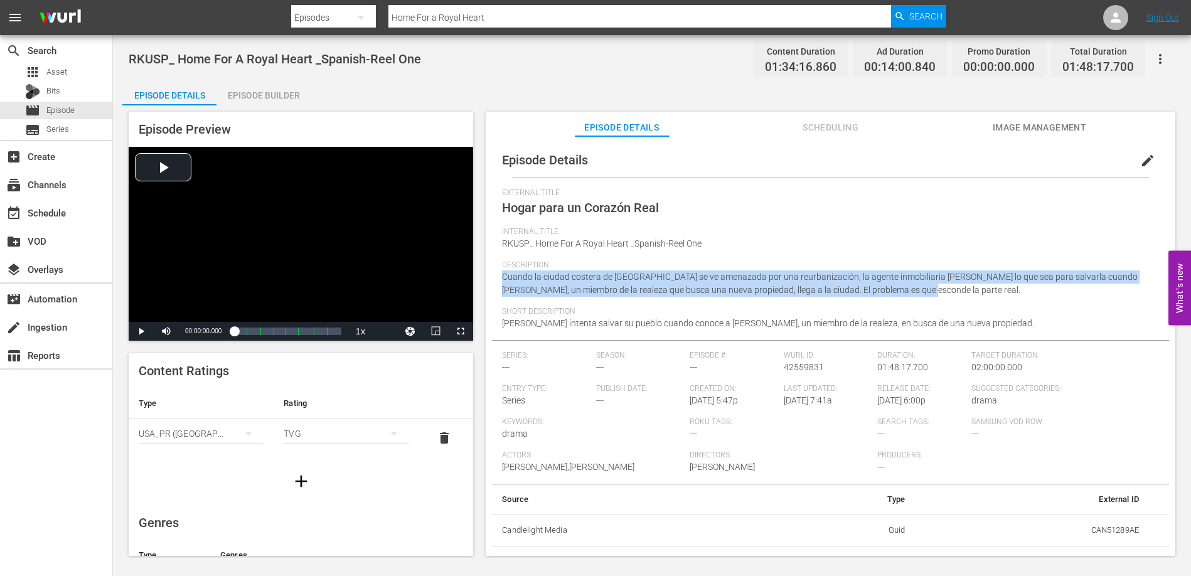
drag, startPoint x: 905, startPoint y: 288, endPoint x: 502, endPoint y: 274, distance: 402.6
click at [502, 274] on div "Description Cuando la ciudad costera de [GEOGRAPHIC_DATA] se ve amenazada por u…" at bounding box center [830, 284] width 657 height 46
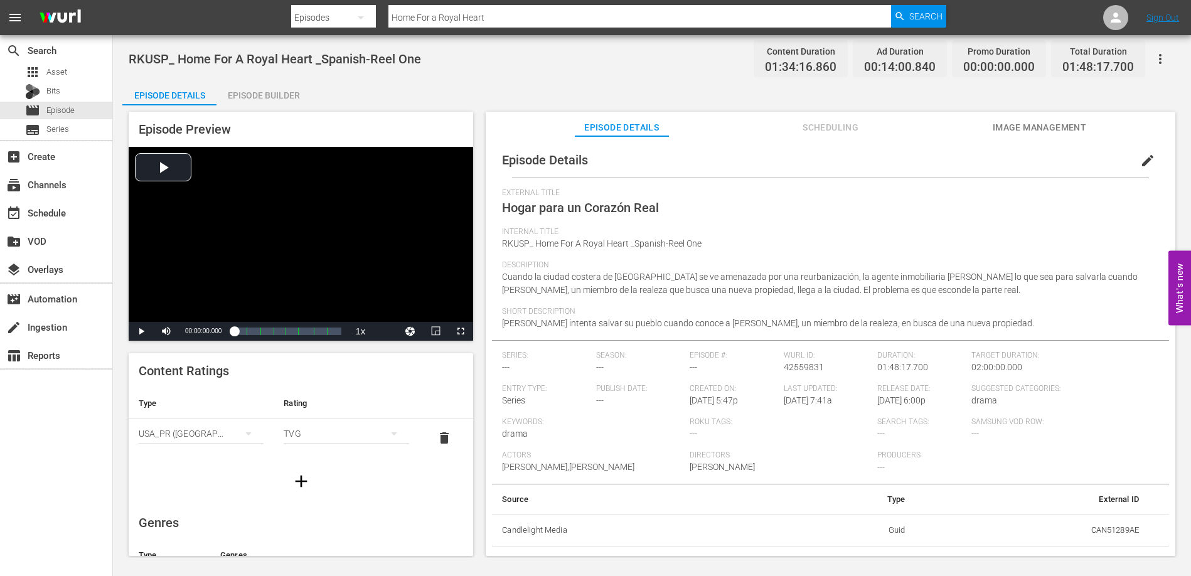
click at [944, 320] on div "Short Description [PERSON_NAME] intenta salvar su pueblo cuando conoce a [PERSO…" at bounding box center [830, 323] width 657 height 33
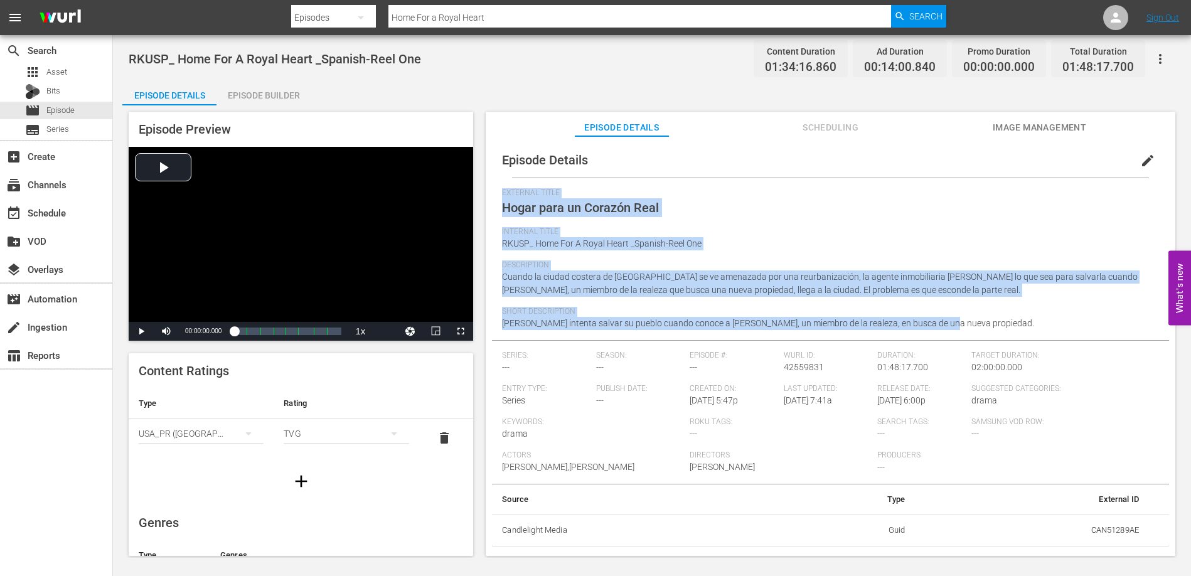
click at [944, 320] on div "Short Description [PERSON_NAME] intenta salvar su pueblo cuando conoce a [PERSO…" at bounding box center [830, 323] width 657 height 33
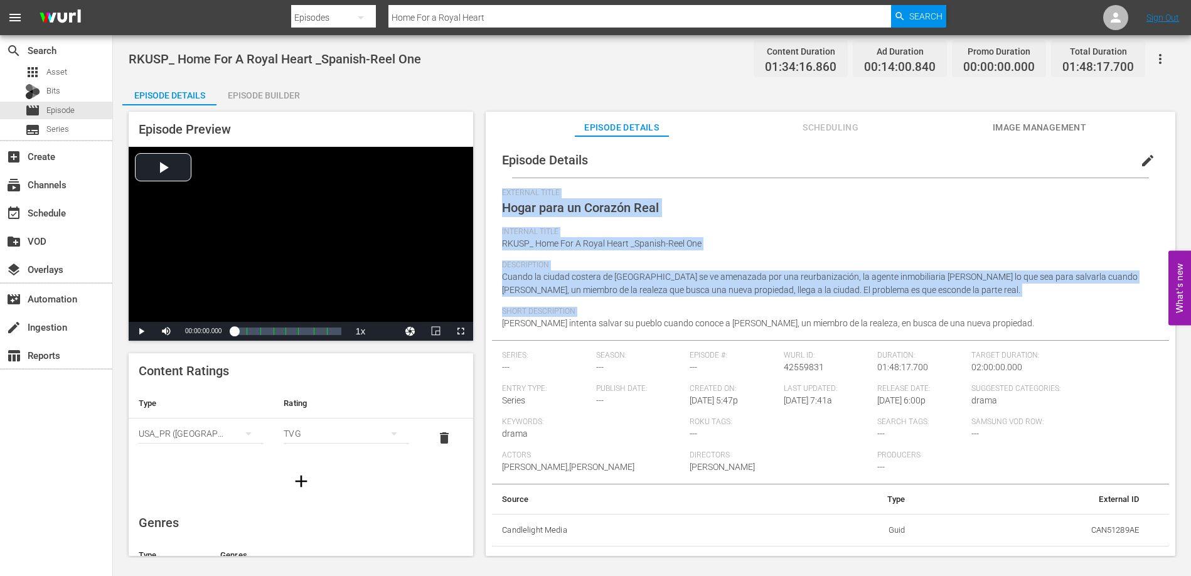
click at [943, 320] on div "Short Description [PERSON_NAME] intenta salvar su pueblo cuando conoce a [PERSO…" at bounding box center [830, 323] width 657 height 33
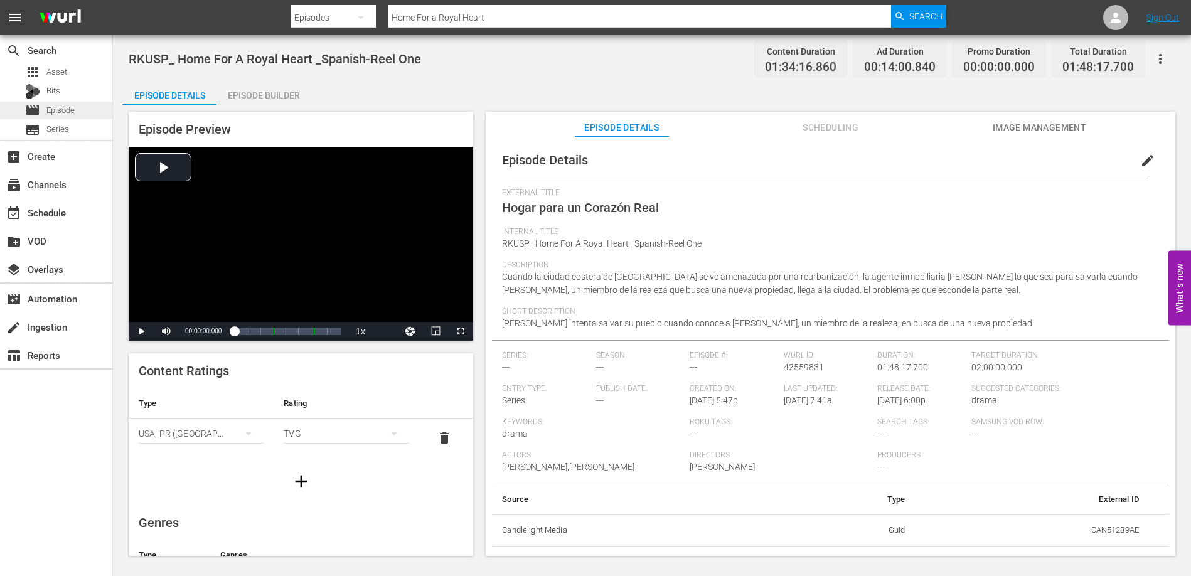
click at [62, 112] on span "Episode" at bounding box center [60, 110] width 28 height 13
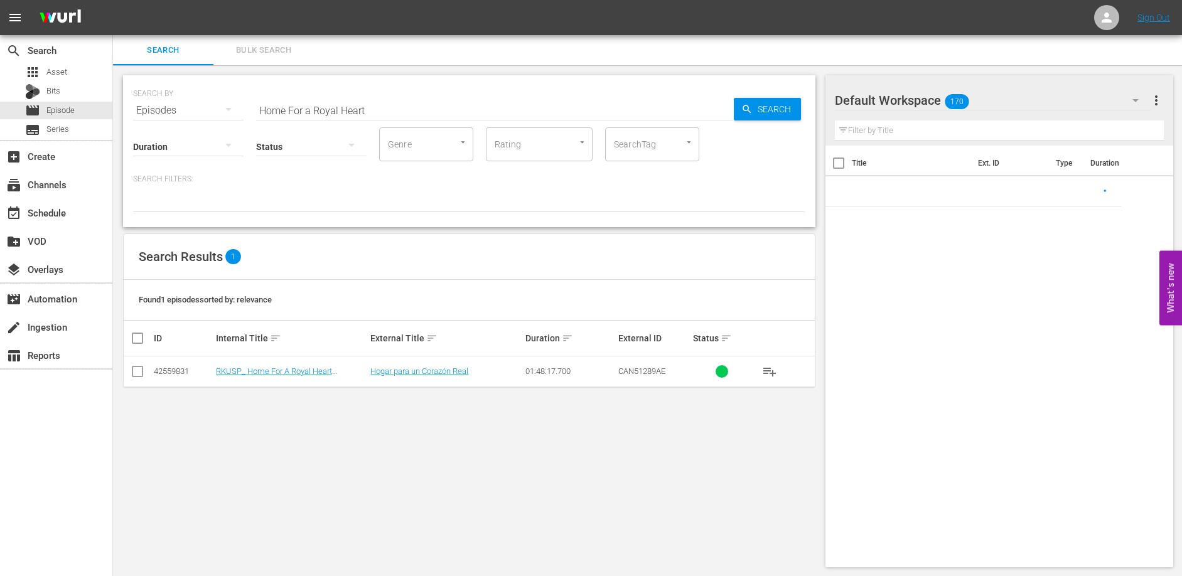
click at [329, 110] on input "Home For a Royal Heart" at bounding box center [495, 110] width 478 height 30
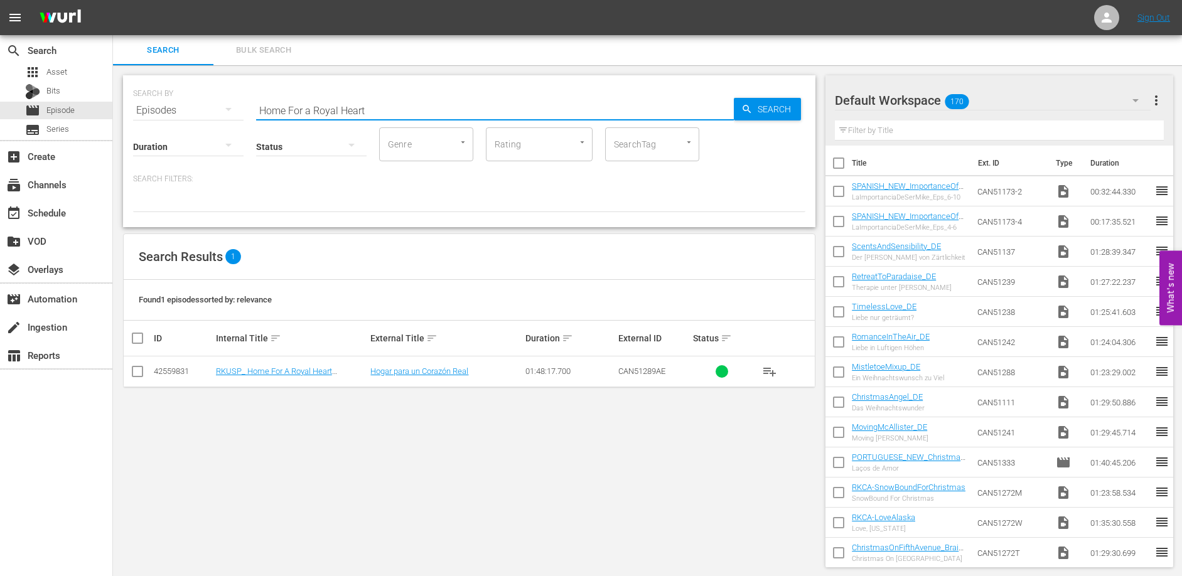
click at [329, 110] on input "Home For a Royal Heart" at bounding box center [495, 110] width 478 height 30
type input "How to find forever"
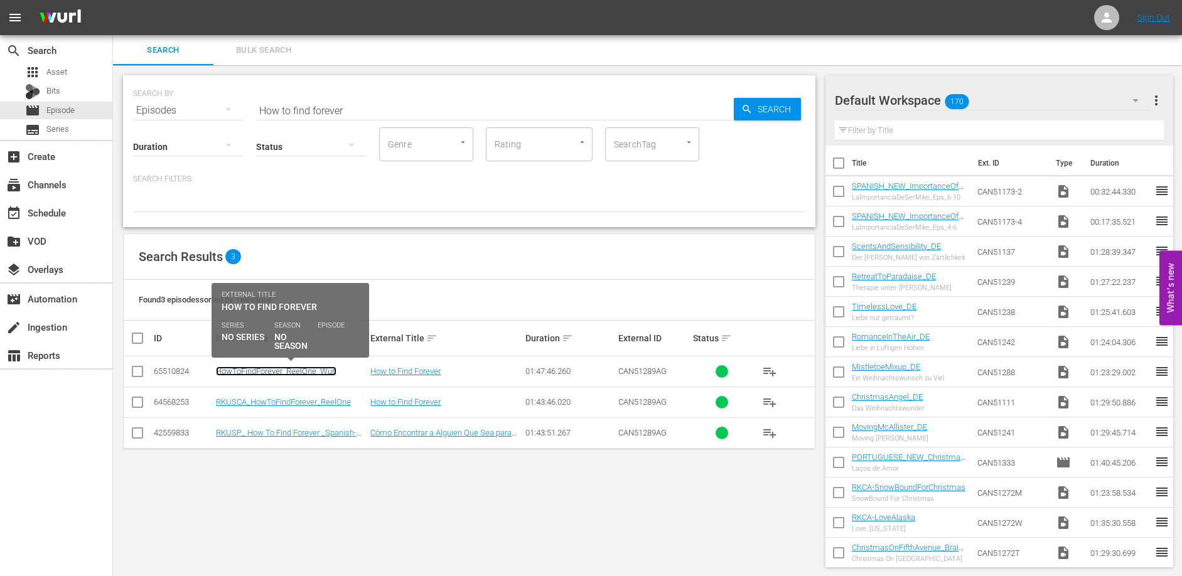
click at [271, 368] on link "HowToFindForever_ReelOne_Wurl" at bounding box center [276, 371] width 121 height 9
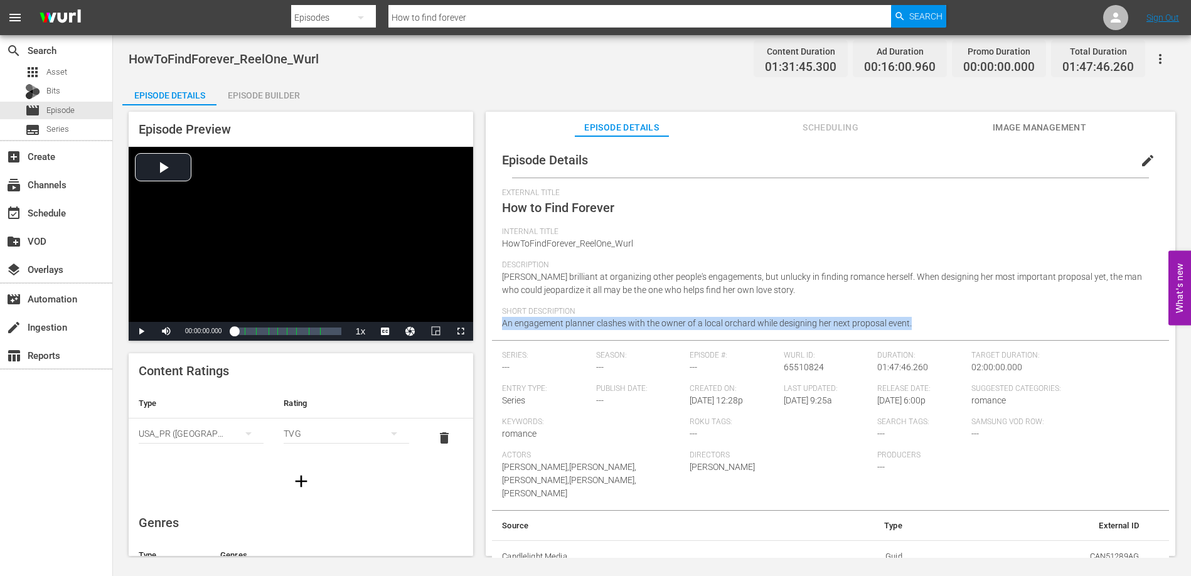
drag, startPoint x: 916, startPoint y: 325, endPoint x: 498, endPoint y: 325, distance: 417.5
click at [498, 325] on div "Episode Details edit External Title How to Find Forever Internal Title HowToFin…" at bounding box center [830, 358] width 677 height 431
click at [261, 94] on div "Episode Builder" at bounding box center [264, 95] width 94 height 30
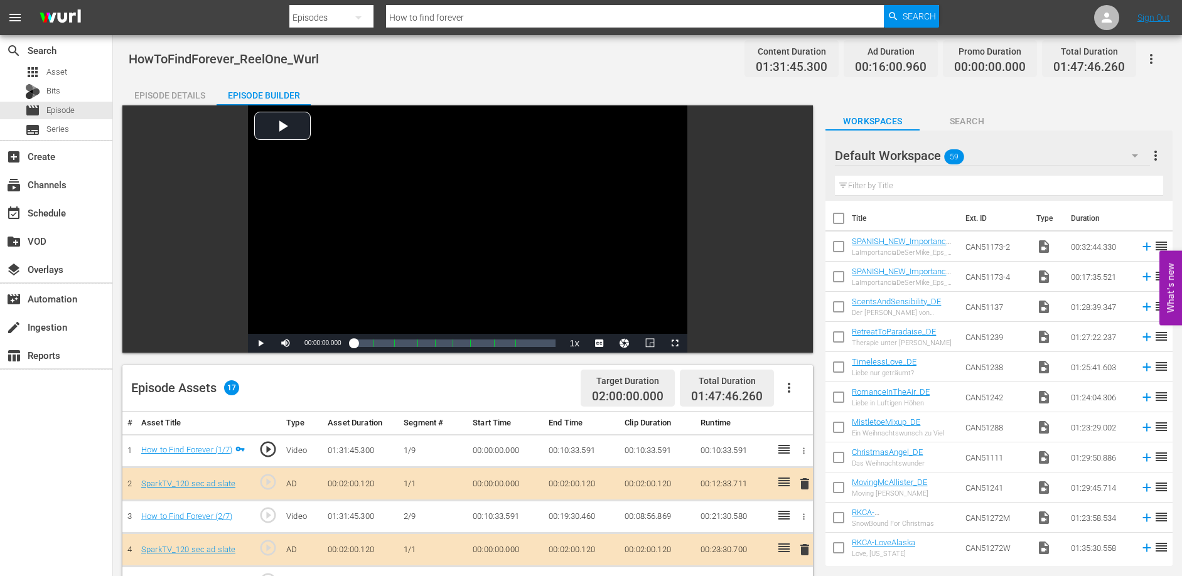
click at [558, 451] on td "00:10:33.591" at bounding box center [582, 450] width 76 height 33
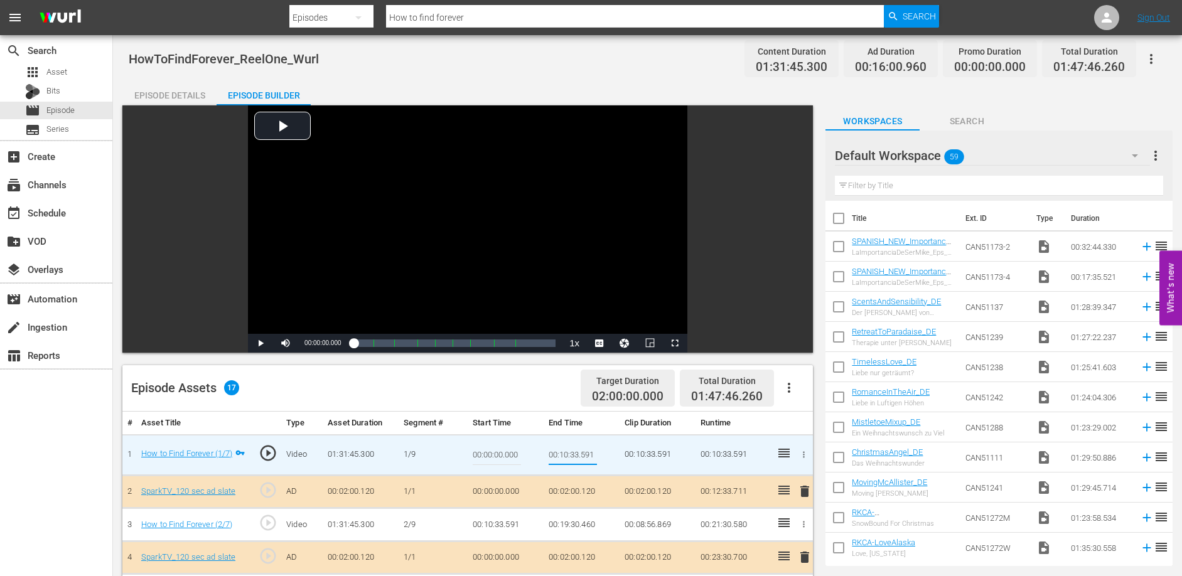
click at [558, 451] on input "00:10:33.591" at bounding box center [573, 455] width 48 height 30
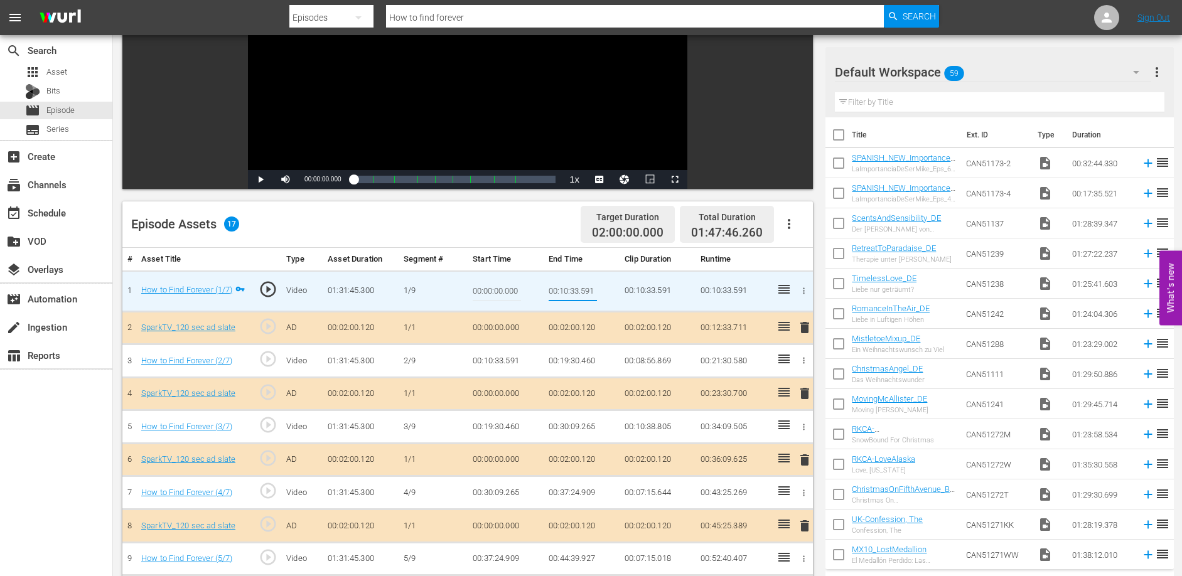
scroll to position [166, 0]
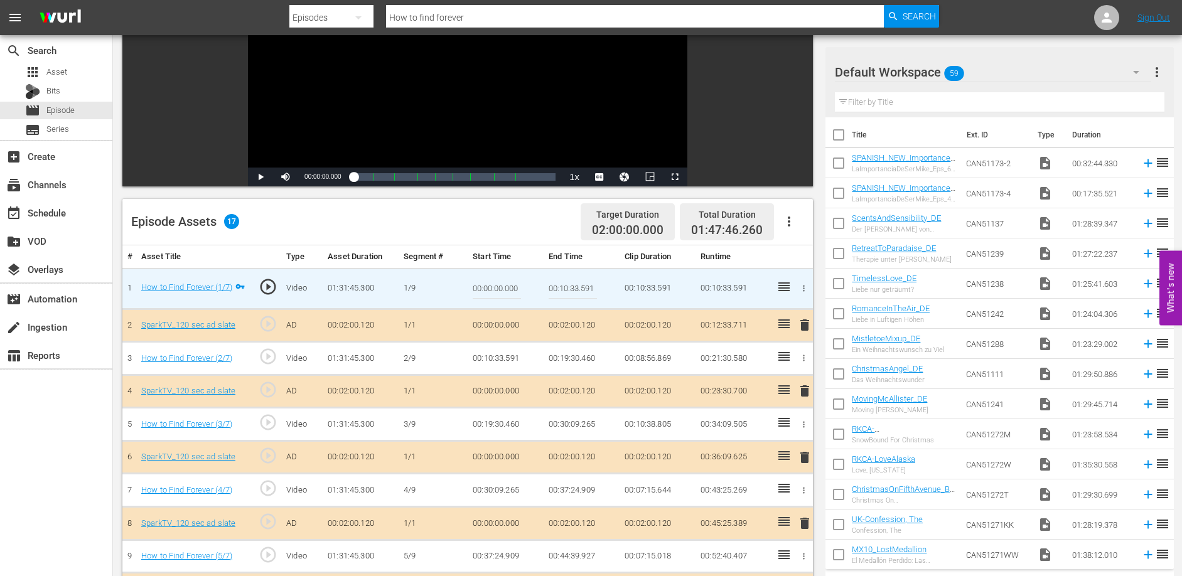
click at [584, 360] on td "00:19:30.460" at bounding box center [582, 358] width 76 height 33
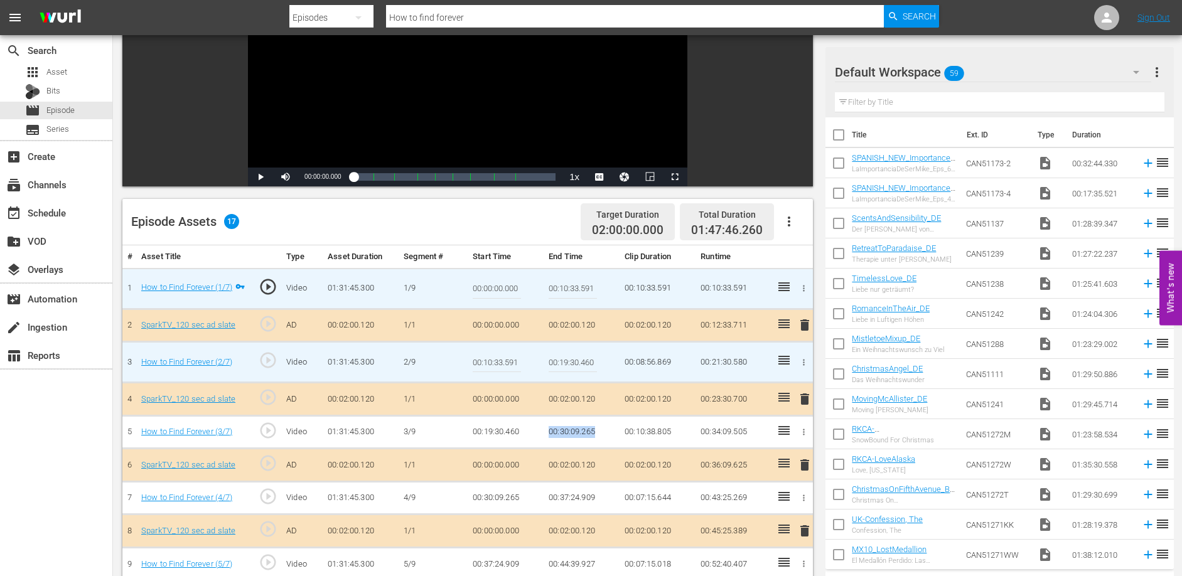
drag, startPoint x: 547, startPoint y: 430, endPoint x: 601, endPoint y: 433, distance: 53.5
click at [601, 434] on td "00:30:09.265" at bounding box center [582, 432] width 76 height 33
drag, startPoint x: 549, startPoint y: 496, endPoint x: 610, endPoint y: 502, distance: 61.2
click at [610, 502] on td "00:37:24.909" at bounding box center [582, 497] width 76 height 33
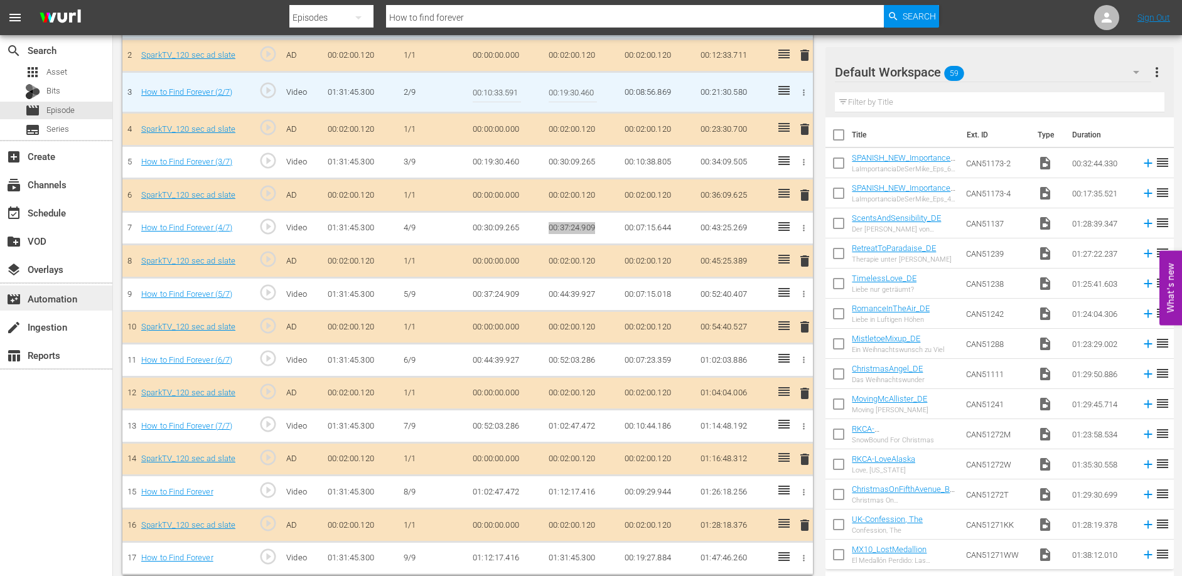
scroll to position [444, 0]
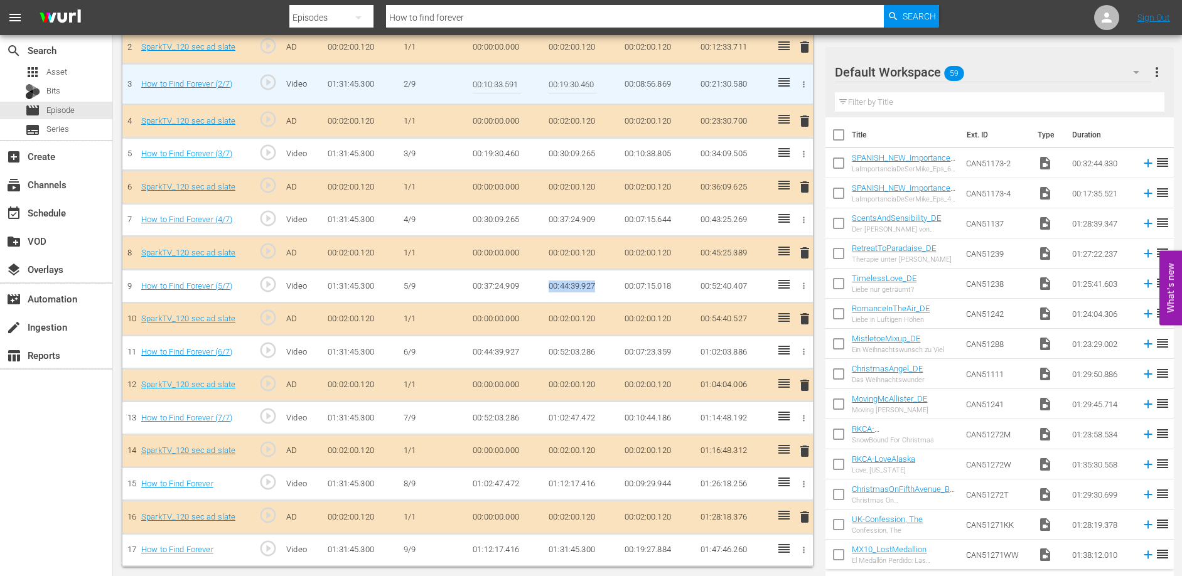
drag, startPoint x: 551, startPoint y: 287, endPoint x: 593, endPoint y: 293, distance: 42.5
click at [593, 293] on td "00:44:39.927" at bounding box center [582, 286] width 76 height 33
click at [560, 353] on td "00:52:03.286" at bounding box center [582, 352] width 76 height 33
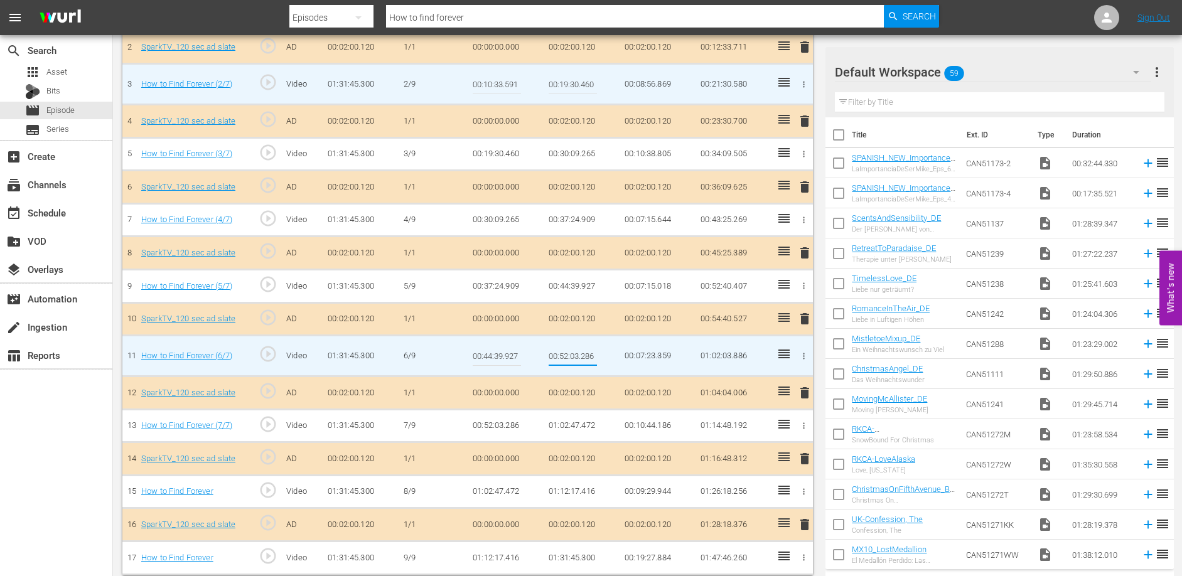
drag, startPoint x: 549, startPoint y: 354, endPoint x: 449, endPoint y: 320, distance: 106.0
click at [449, 320] on tbody "1 How to Find Forever (1/7) play_circle_outline Video 01:31:45.300 [DATE] 00:00…" at bounding box center [467, 282] width 691 height 584
click at [589, 359] on input "00:52:03.286" at bounding box center [573, 356] width 48 height 30
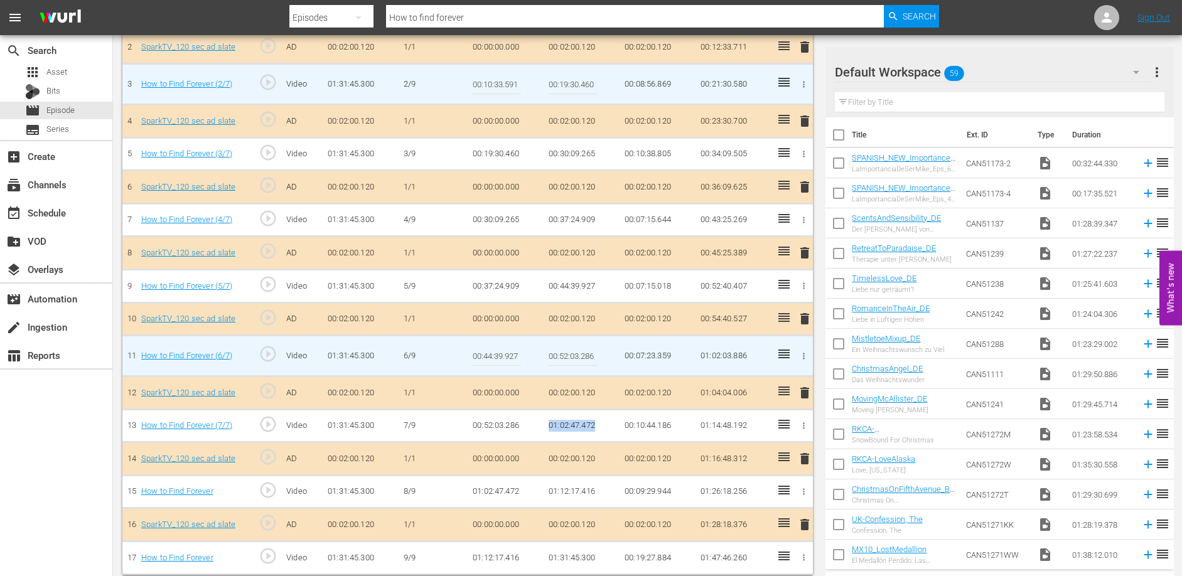
drag, startPoint x: 549, startPoint y: 425, endPoint x: 598, endPoint y: 424, distance: 49.0
click at [598, 424] on td "01:02:47.472" at bounding box center [582, 425] width 76 height 33
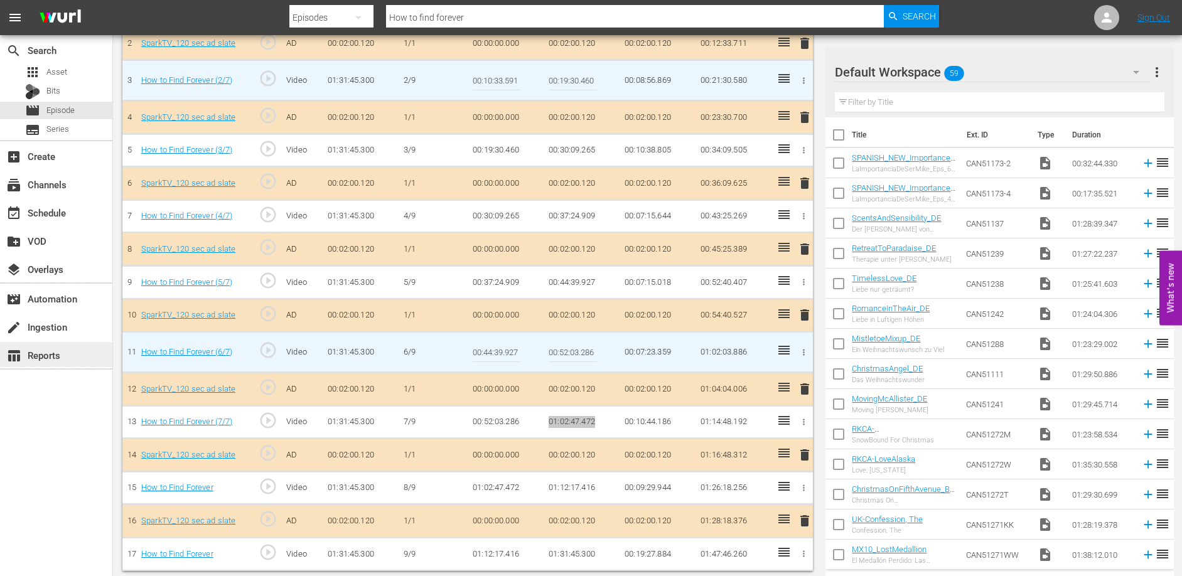
scroll to position [453, 0]
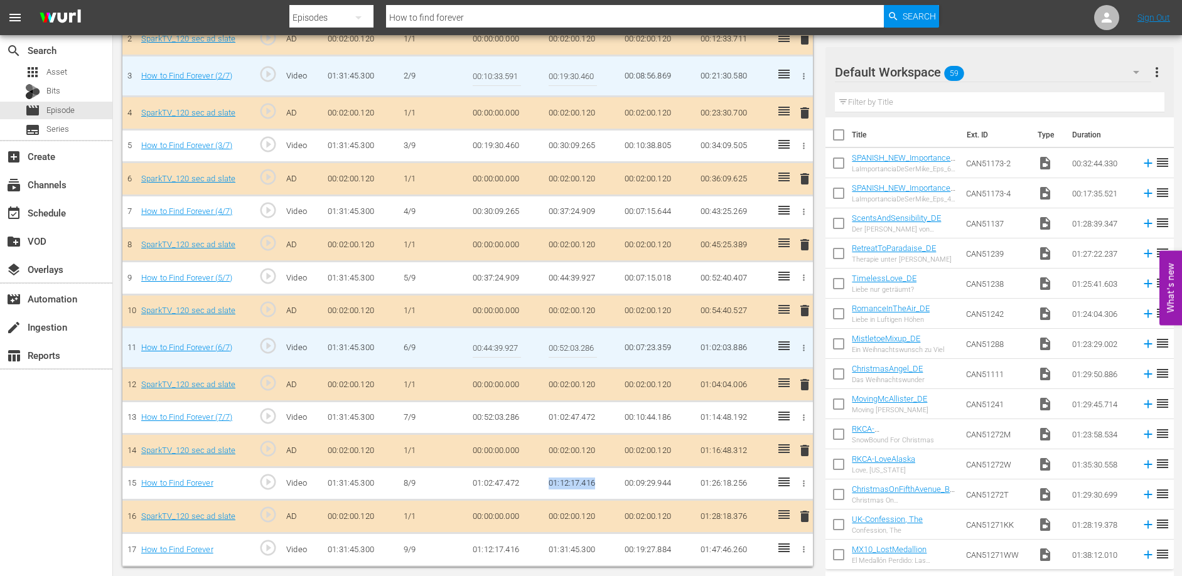
drag, startPoint x: 546, startPoint y: 481, endPoint x: 608, endPoint y: 484, distance: 62.9
click at [608, 484] on td "01:12:17.416" at bounding box center [582, 483] width 76 height 33
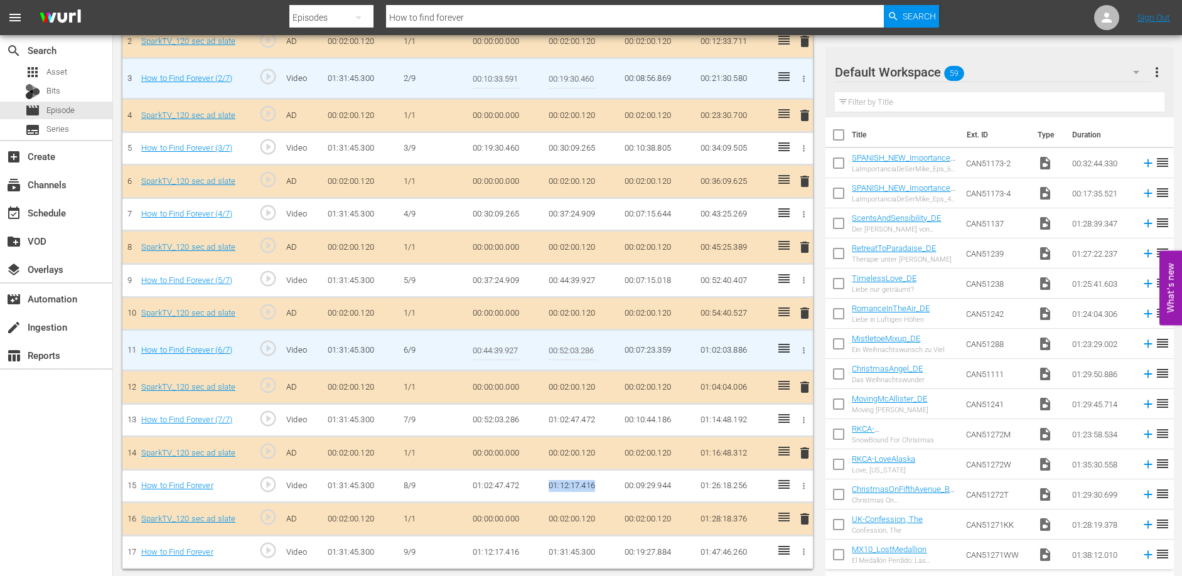
scroll to position [0, 0]
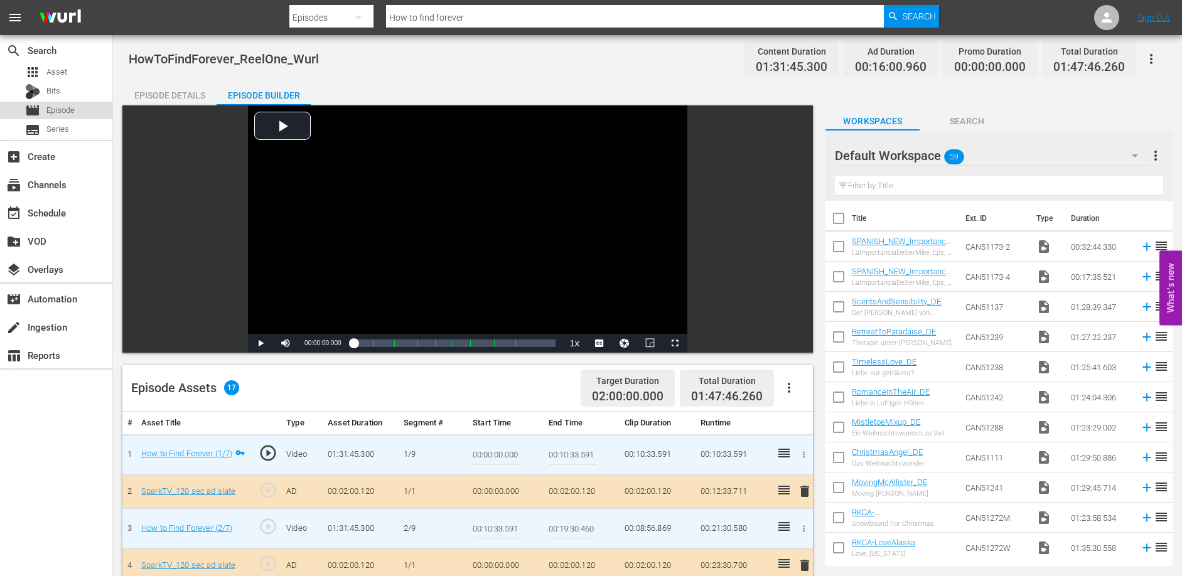
click at [59, 108] on span "Episode" at bounding box center [60, 110] width 28 height 13
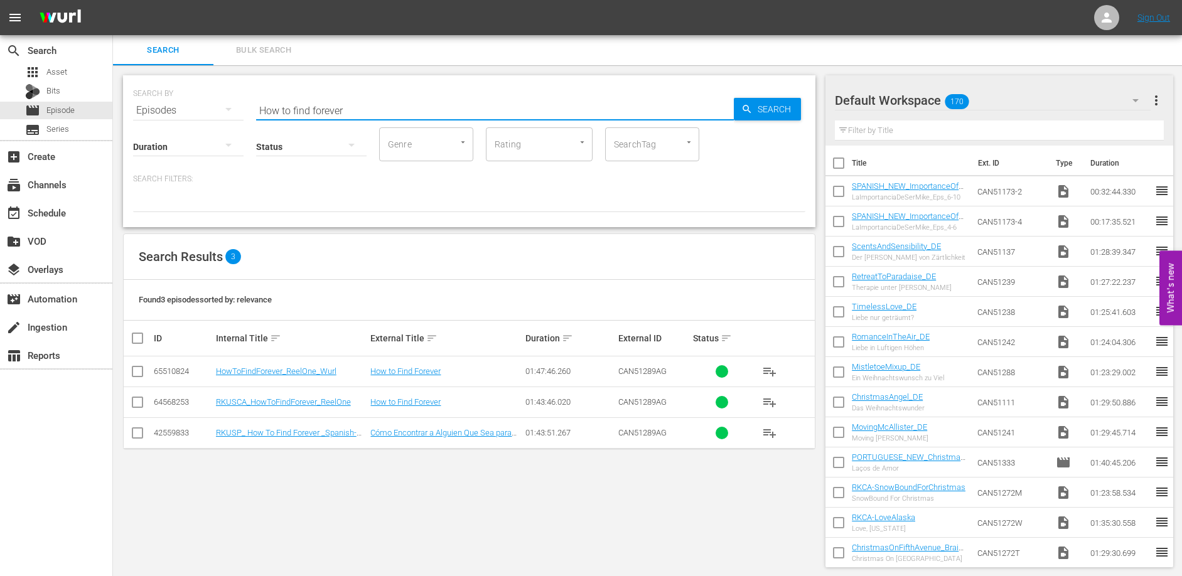
click at [371, 110] on input "How to find forever" at bounding box center [495, 110] width 478 height 30
type input "Just For the Summer"
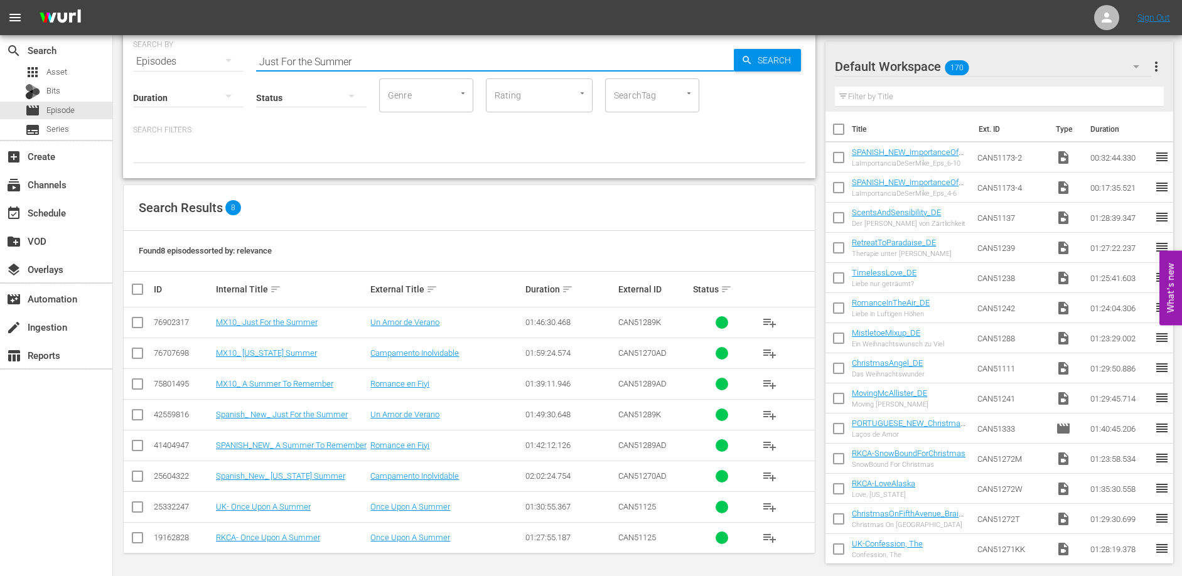
scroll to position [50, 0]
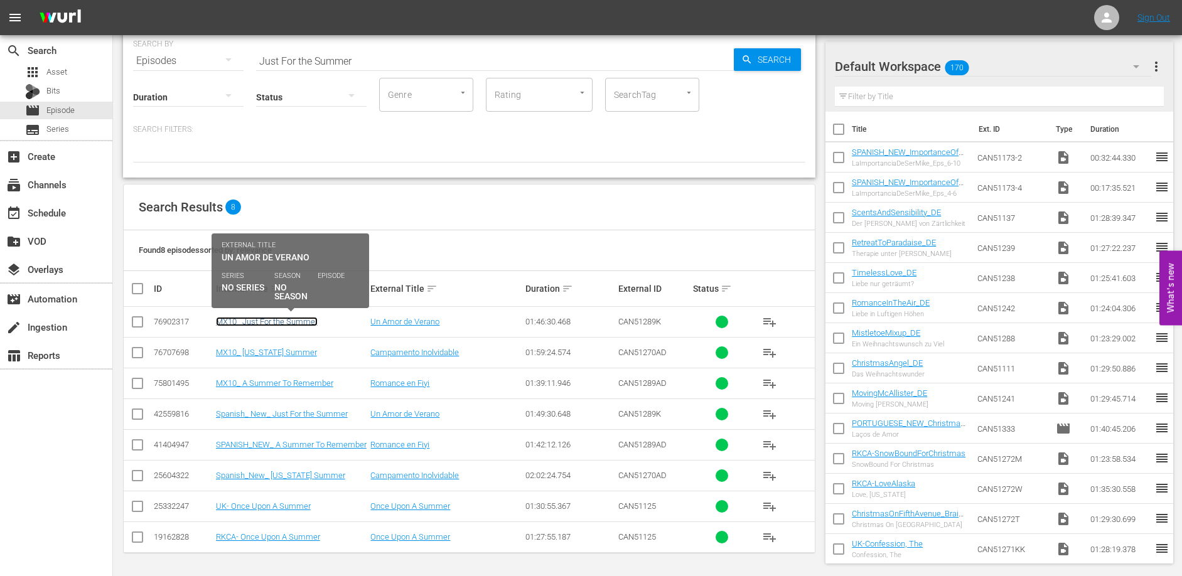
click at [282, 321] on link "MX10_ Just For the Summer" at bounding box center [267, 321] width 102 height 9
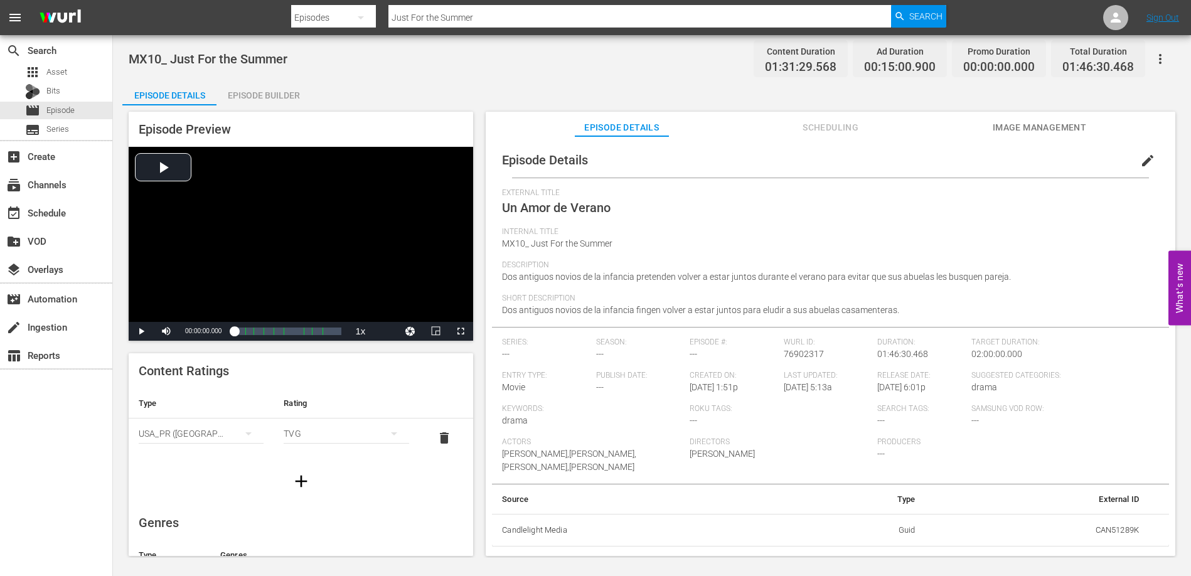
click at [1014, 277] on div "Description Dos antiguos novios de la infancia pretenden volver a estar juntos …" at bounding box center [830, 277] width 657 height 33
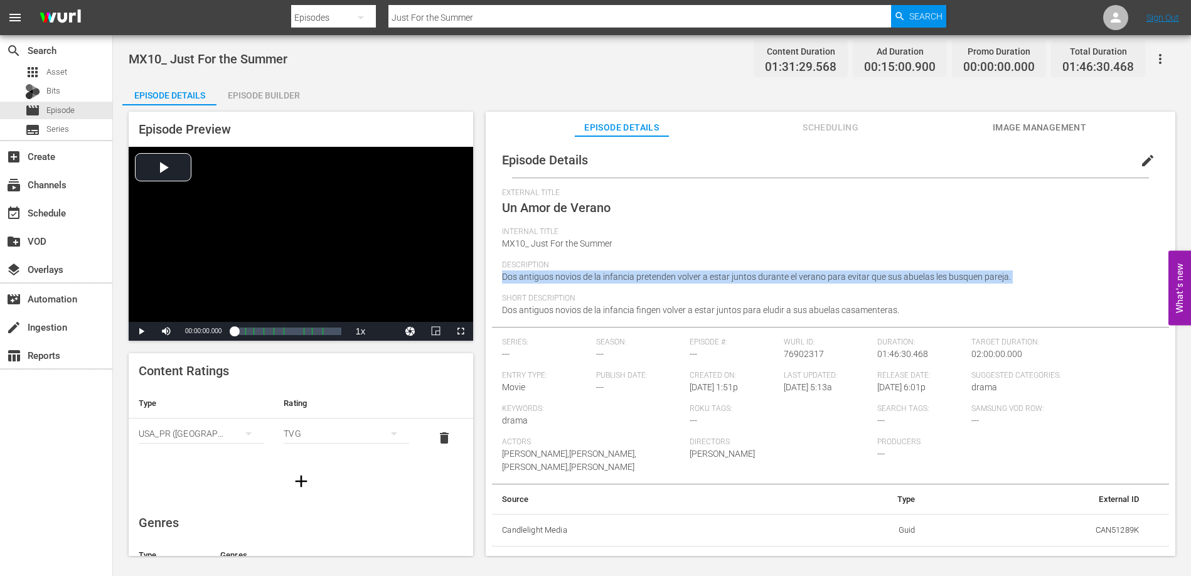
click at [1014, 277] on div "Description Dos antiguos novios de la infancia pretenden volver a estar juntos …" at bounding box center [830, 277] width 657 height 33
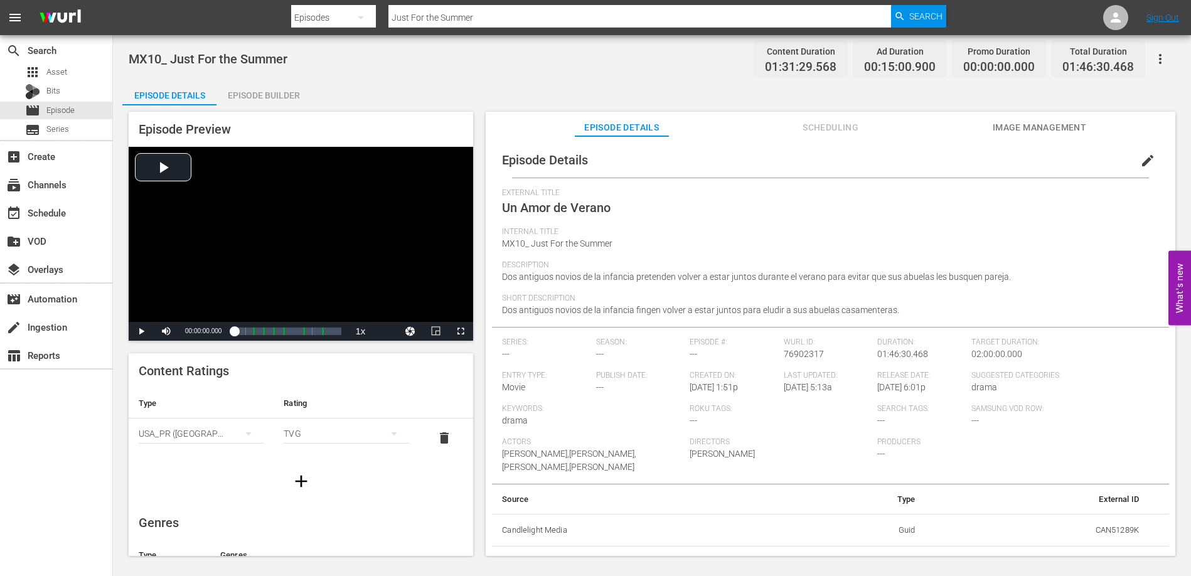
click at [908, 313] on div "Short Description Dos antiguos novios de la infancia fingen volver a estar junt…" at bounding box center [830, 310] width 657 height 33
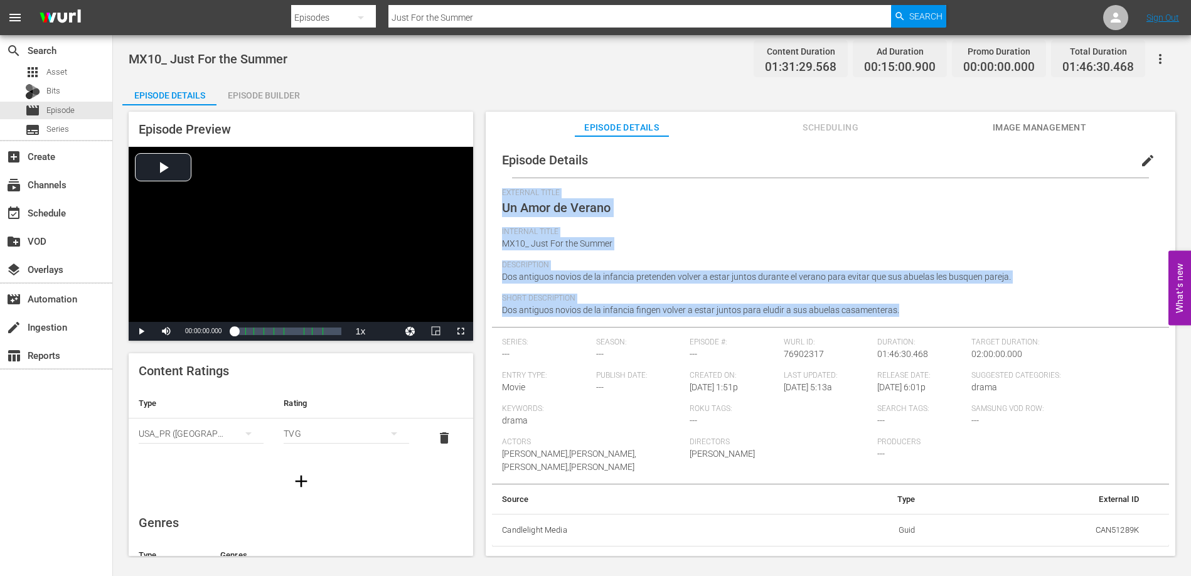
click at [908, 313] on div "Short Description Dos antiguos novios de la infancia fingen volver a estar junt…" at bounding box center [830, 310] width 657 height 33
click at [260, 99] on div "Episode Builder" at bounding box center [264, 95] width 94 height 30
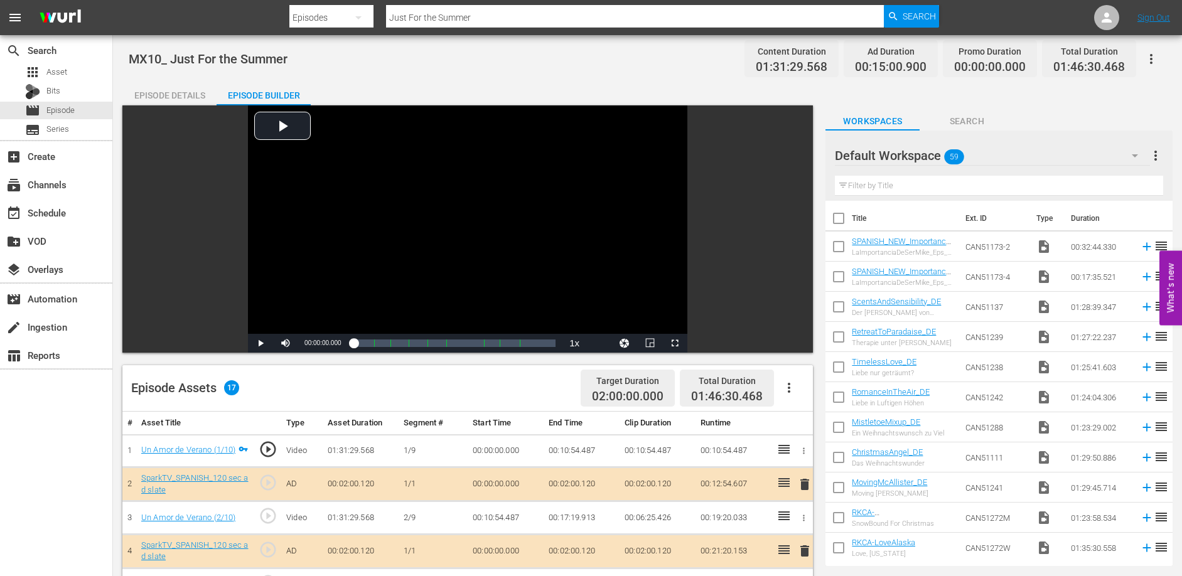
click at [567, 449] on td "00:10:54.487" at bounding box center [582, 450] width 76 height 33
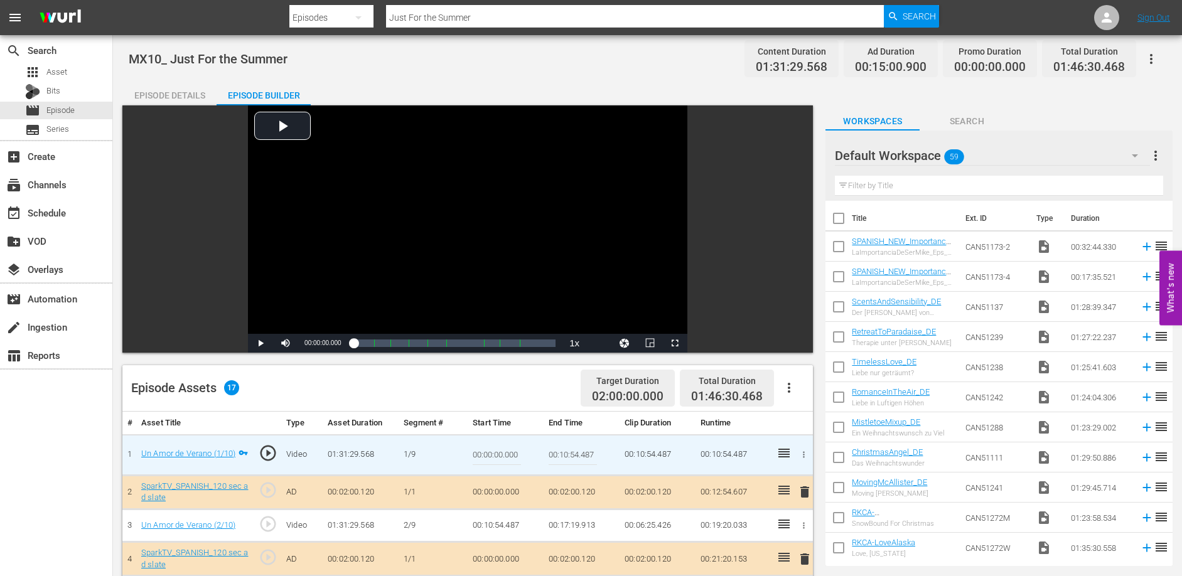
click at [567, 449] on input "00:10:54.487" at bounding box center [573, 455] width 48 height 30
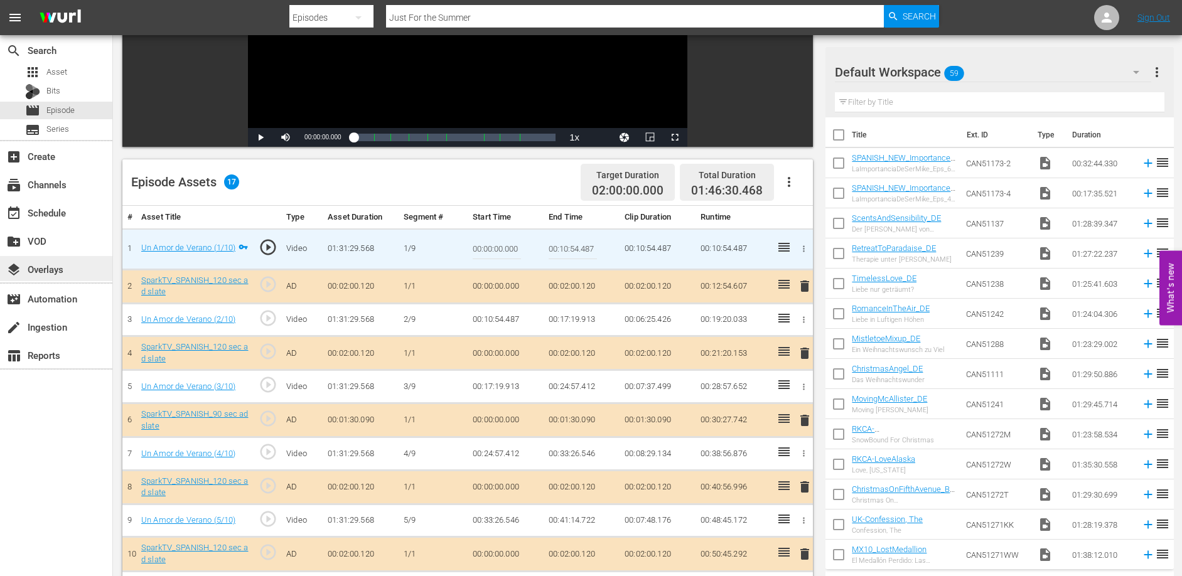
scroll to position [266, 0]
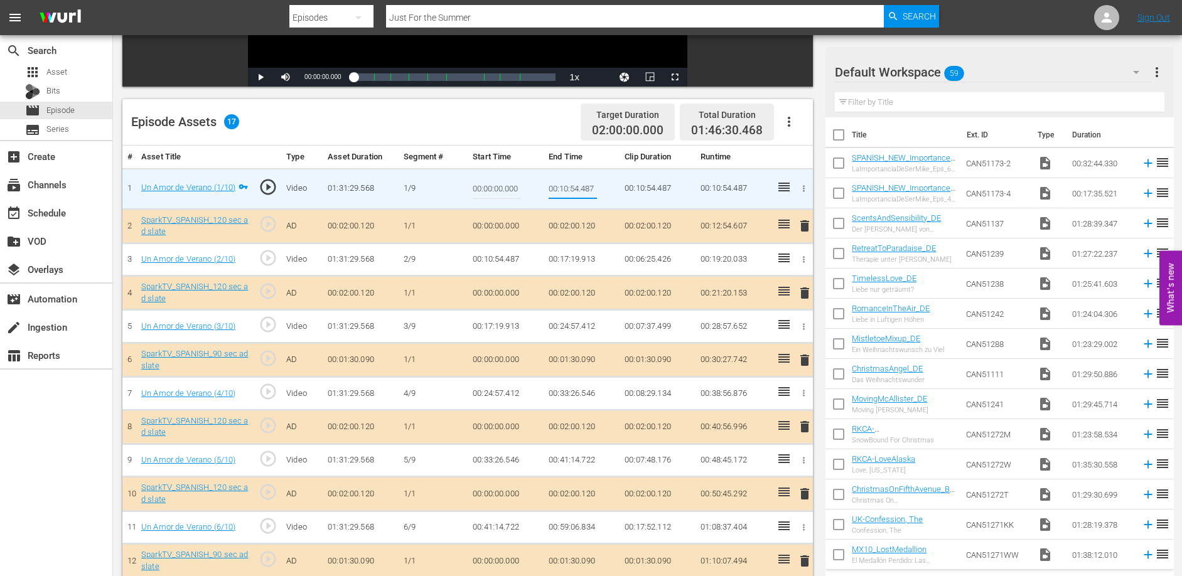
click at [571, 259] on td "00:17:19.913" at bounding box center [582, 259] width 76 height 33
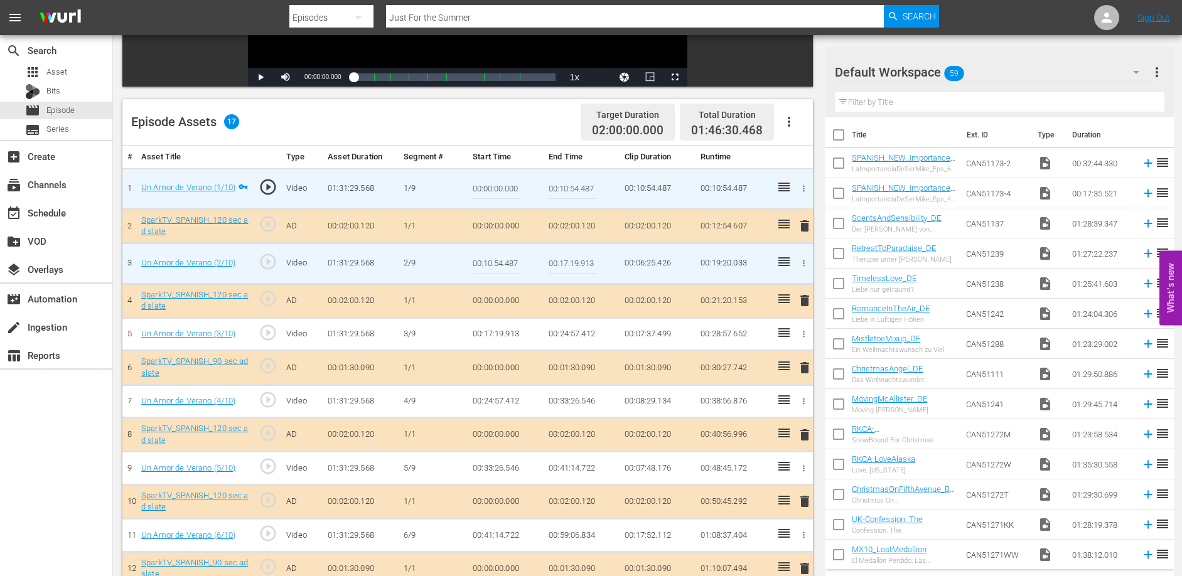
click at [571, 259] on input "00:17:19.913" at bounding box center [573, 264] width 48 height 30
click at [574, 334] on td "00:24:57.412" at bounding box center [582, 334] width 76 height 33
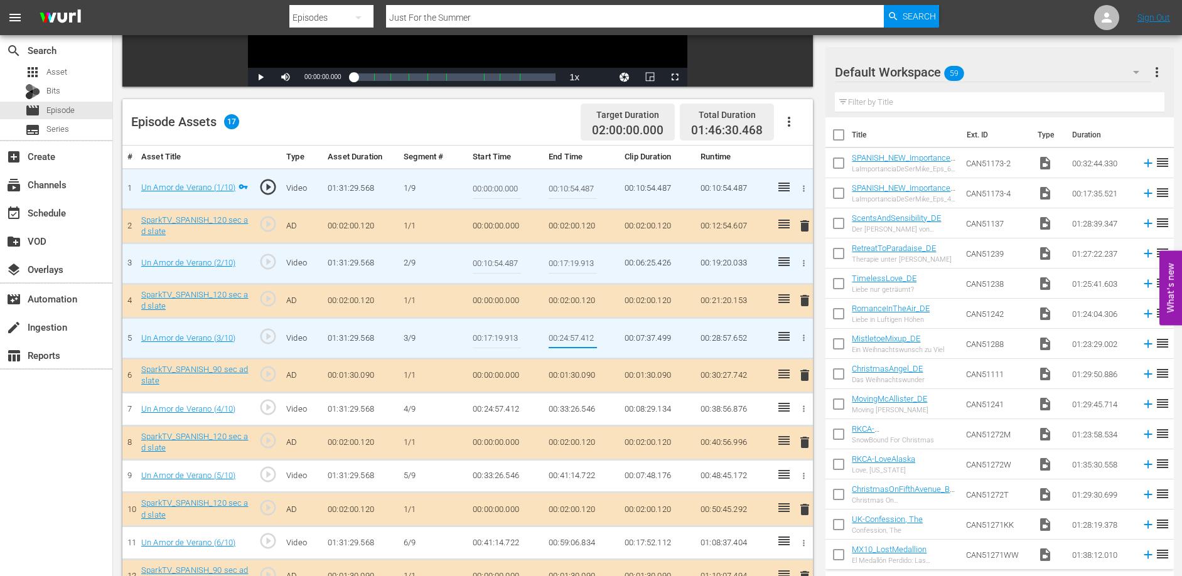
click at [574, 335] on input "00:24:57.412" at bounding box center [573, 338] width 48 height 30
click at [561, 410] on td "00:33:26.546" at bounding box center [582, 409] width 76 height 33
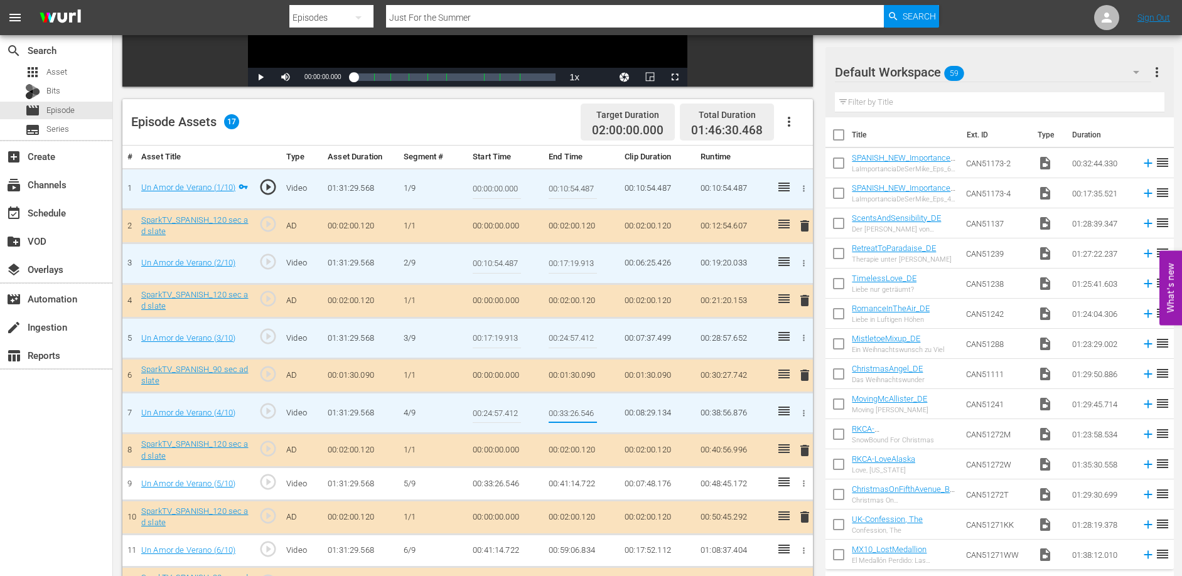
click at [561, 410] on input "00:33:26.546" at bounding box center [573, 413] width 48 height 30
click at [571, 481] on td "00:41:14.722" at bounding box center [582, 484] width 76 height 33
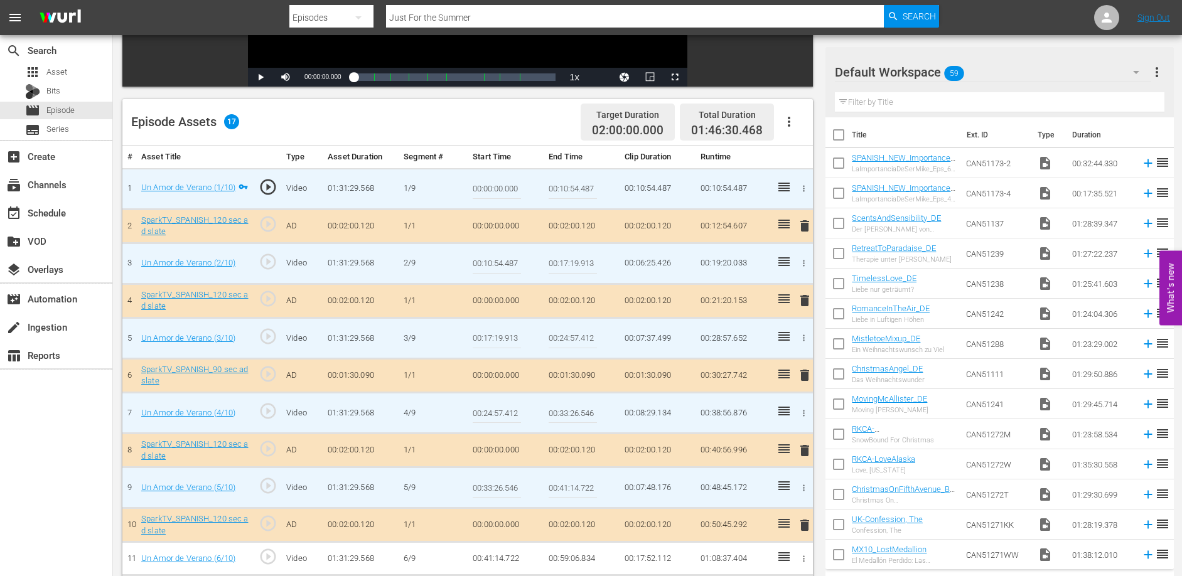
click at [571, 481] on input "00:41:14.722" at bounding box center [573, 488] width 48 height 30
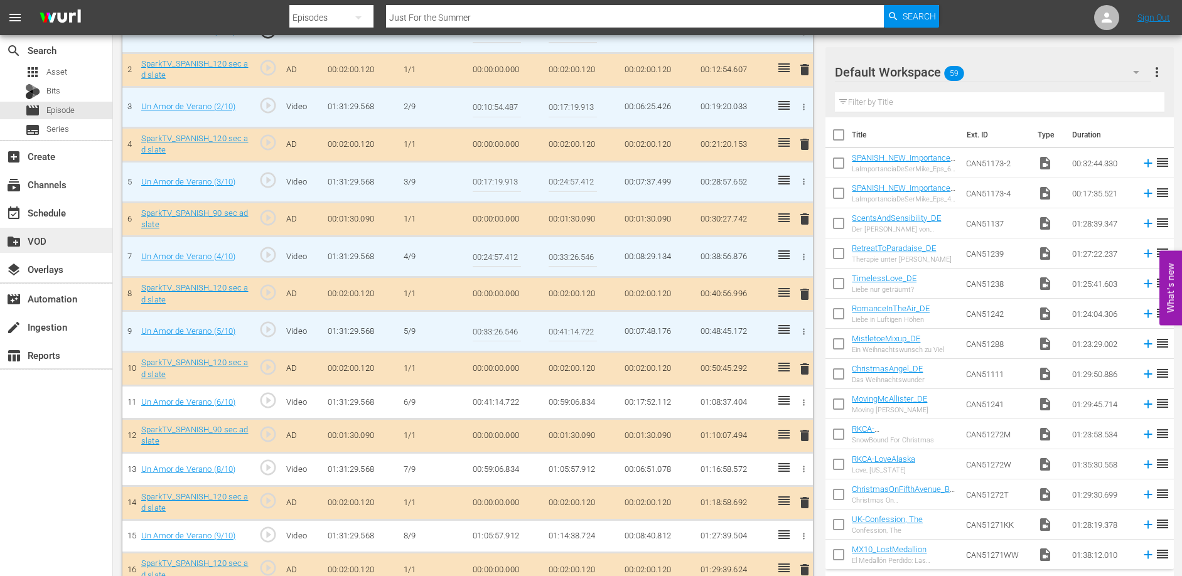
scroll to position [476, 0]
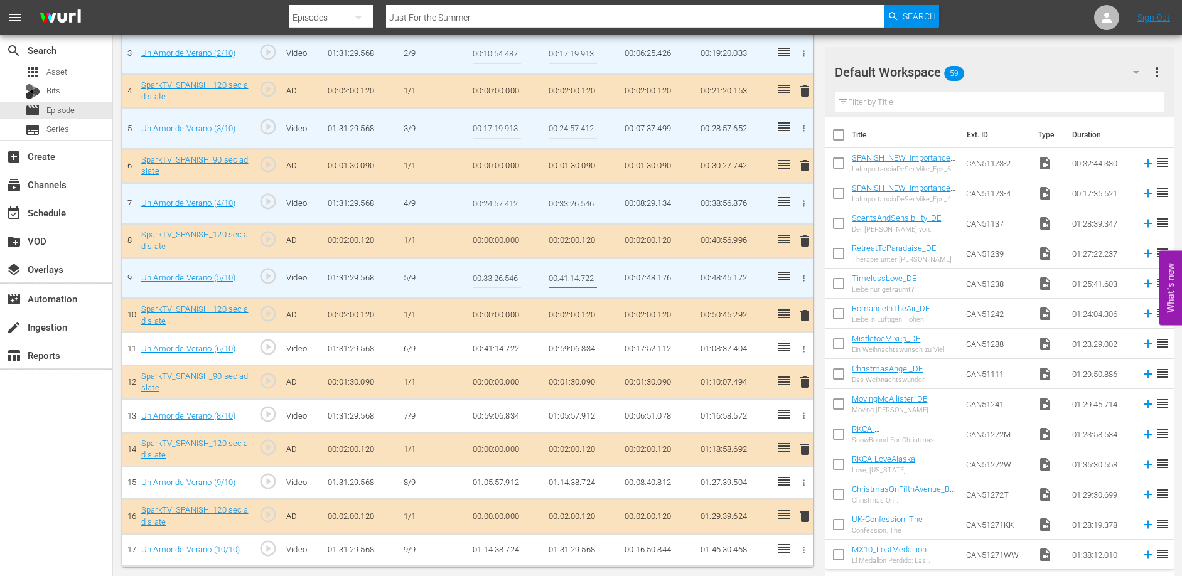
click at [568, 348] on td "00:59:06.834" at bounding box center [582, 349] width 76 height 33
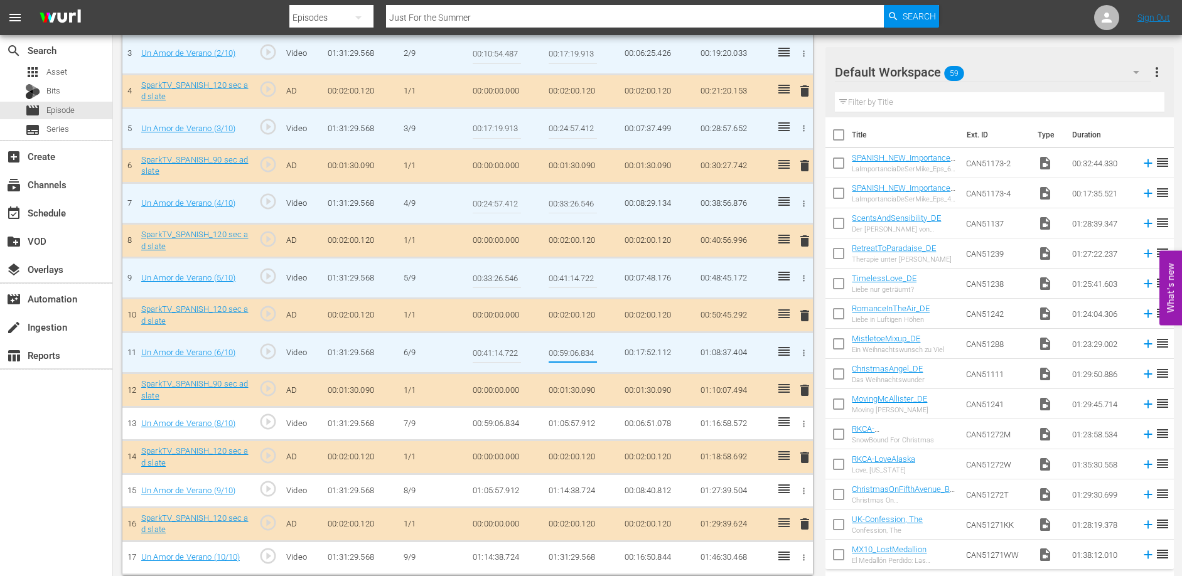
click at [568, 348] on input "00:59:06.834" at bounding box center [573, 353] width 48 height 30
click at [588, 423] on td "01:05:57.912" at bounding box center [582, 423] width 76 height 33
click at [587, 423] on td "01:05:57.912" at bounding box center [582, 423] width 76 height 33
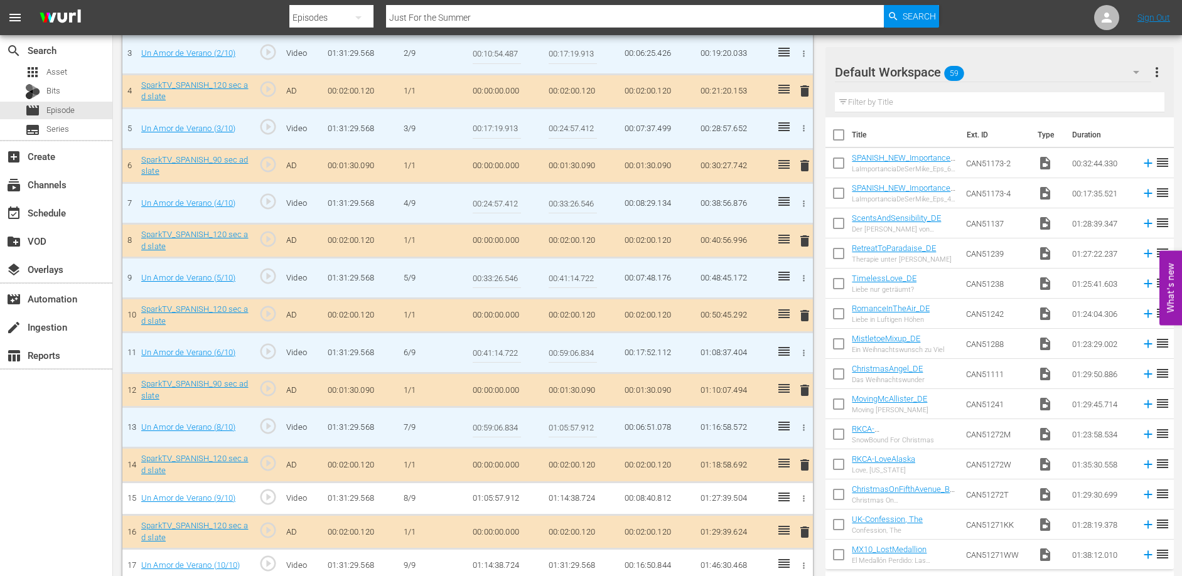
click at [587, 424] on input "01:05:57.912" at bounding box center [573, 427] width 48 height 30
click at [573, 500] on td "01:14:38.724" at bounding box center [582, 498] width 76 height 33
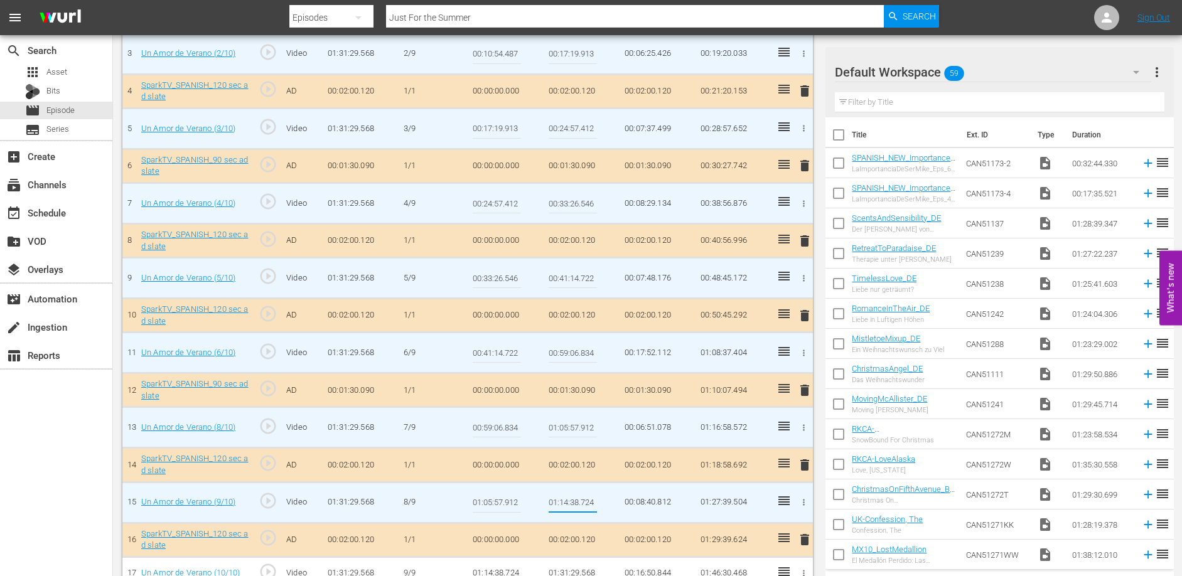
click at [573, 500] on input "01:14:38.724" at bounding box center [573, 503] width 48 height 30
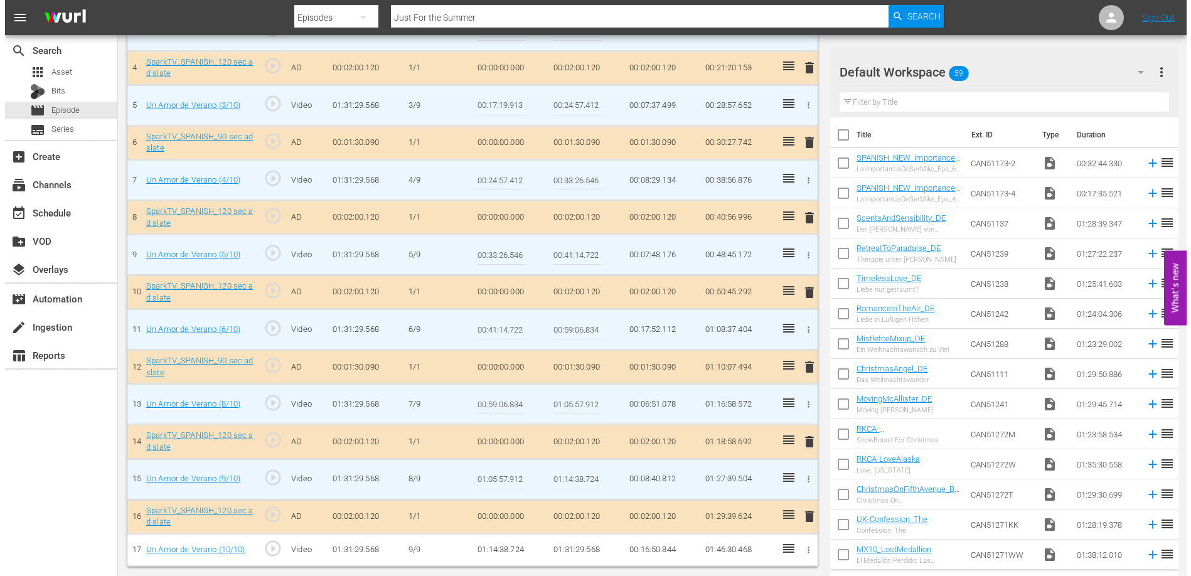
scroll to position [0, 0]
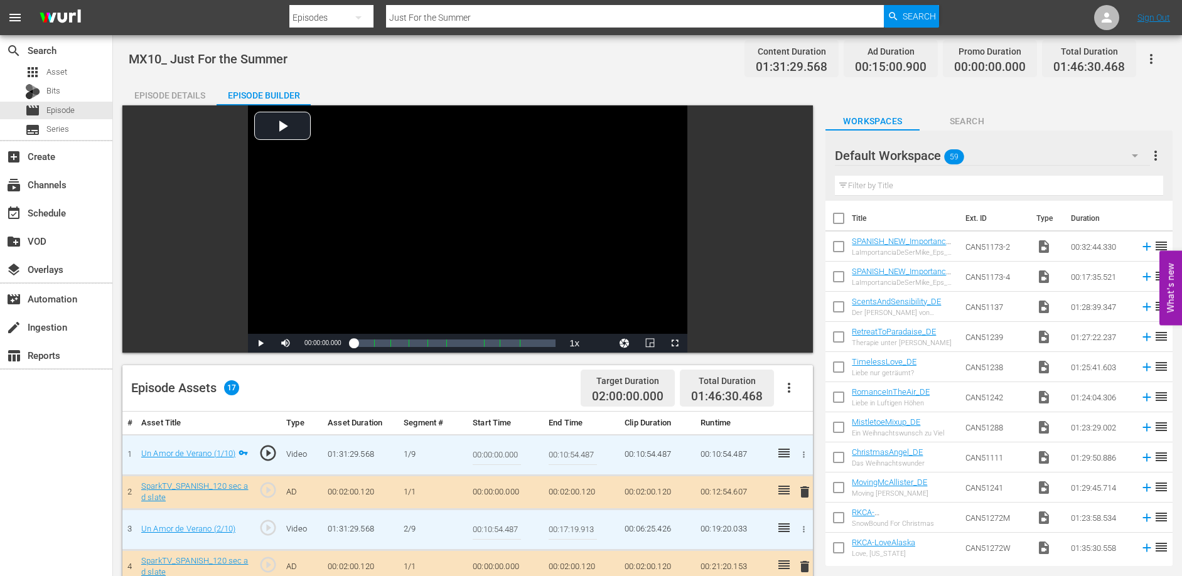
click at [188, 92] on div "Episode Details" at bounding box center [169, 95] width 94 height 30
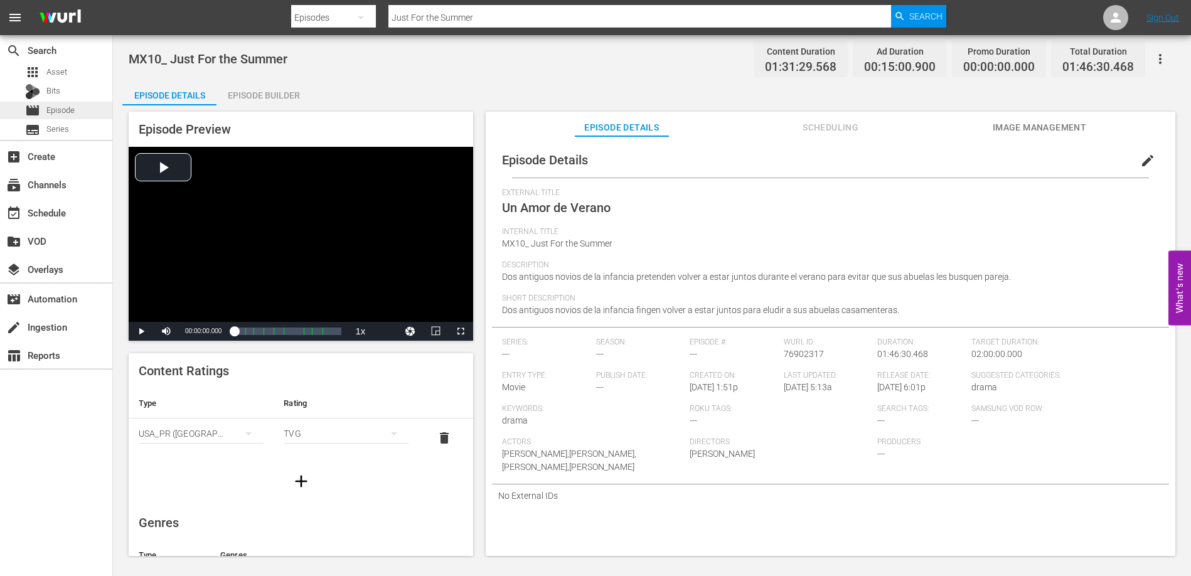
click at [53, 110] on span "Episode" at bounding box center [60, 110] width 28 height 13
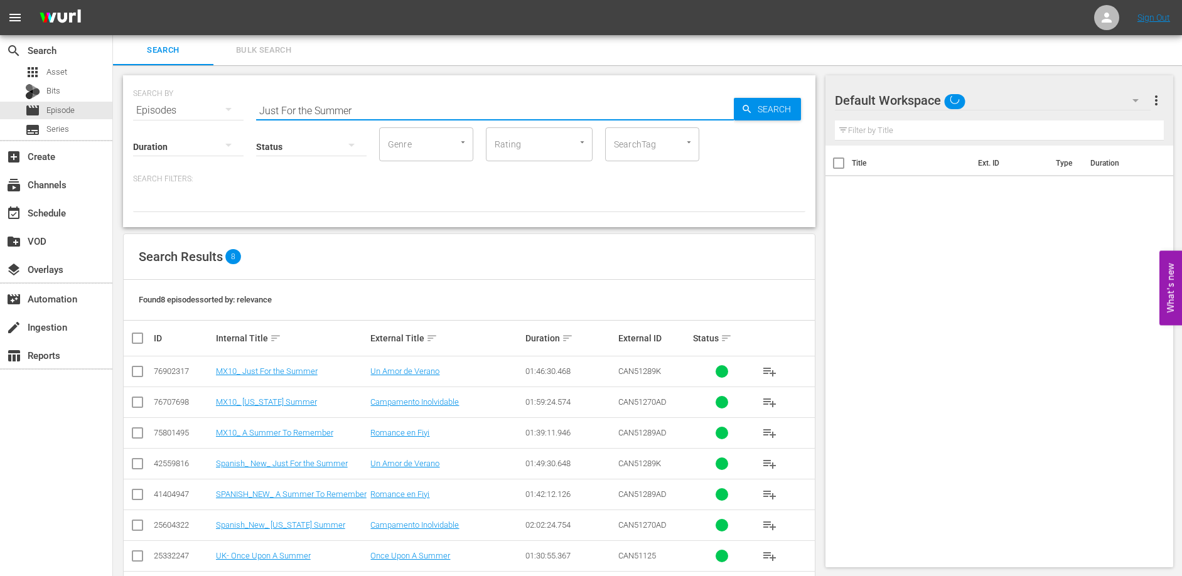
click at [362, 107] on input "Just For the Summer" at bounding box center [495, 110] width 478 height 30
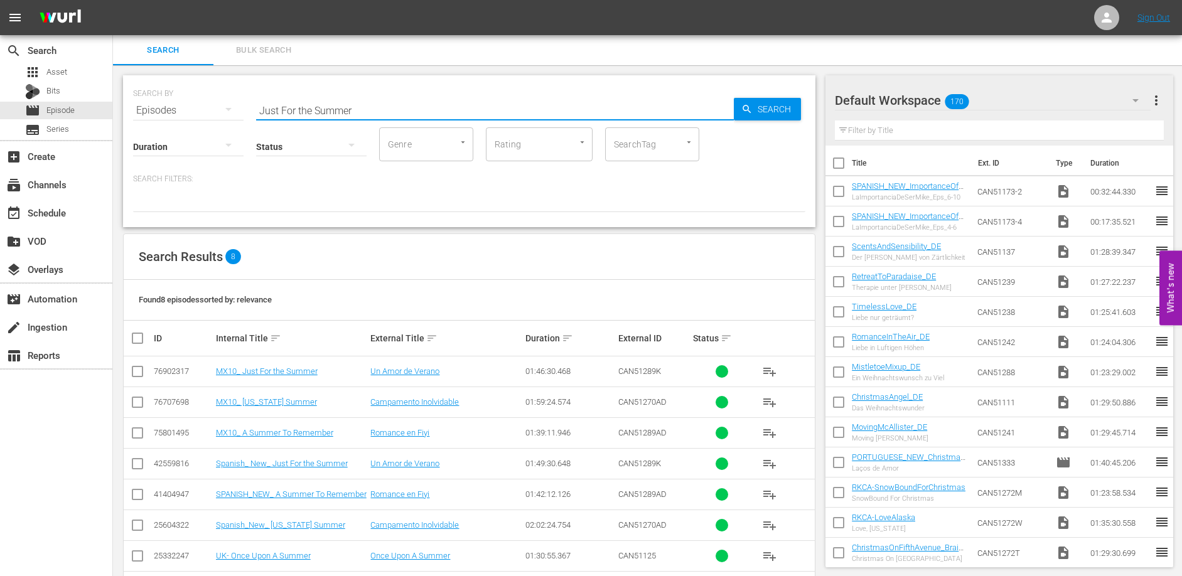
click at [362, 107] on input "Just For the Summer" at bounding box center [495, 110] width 478 height 30
type input "Kiss the cook"
